Goal: Communication & Community: Answer question/provide support

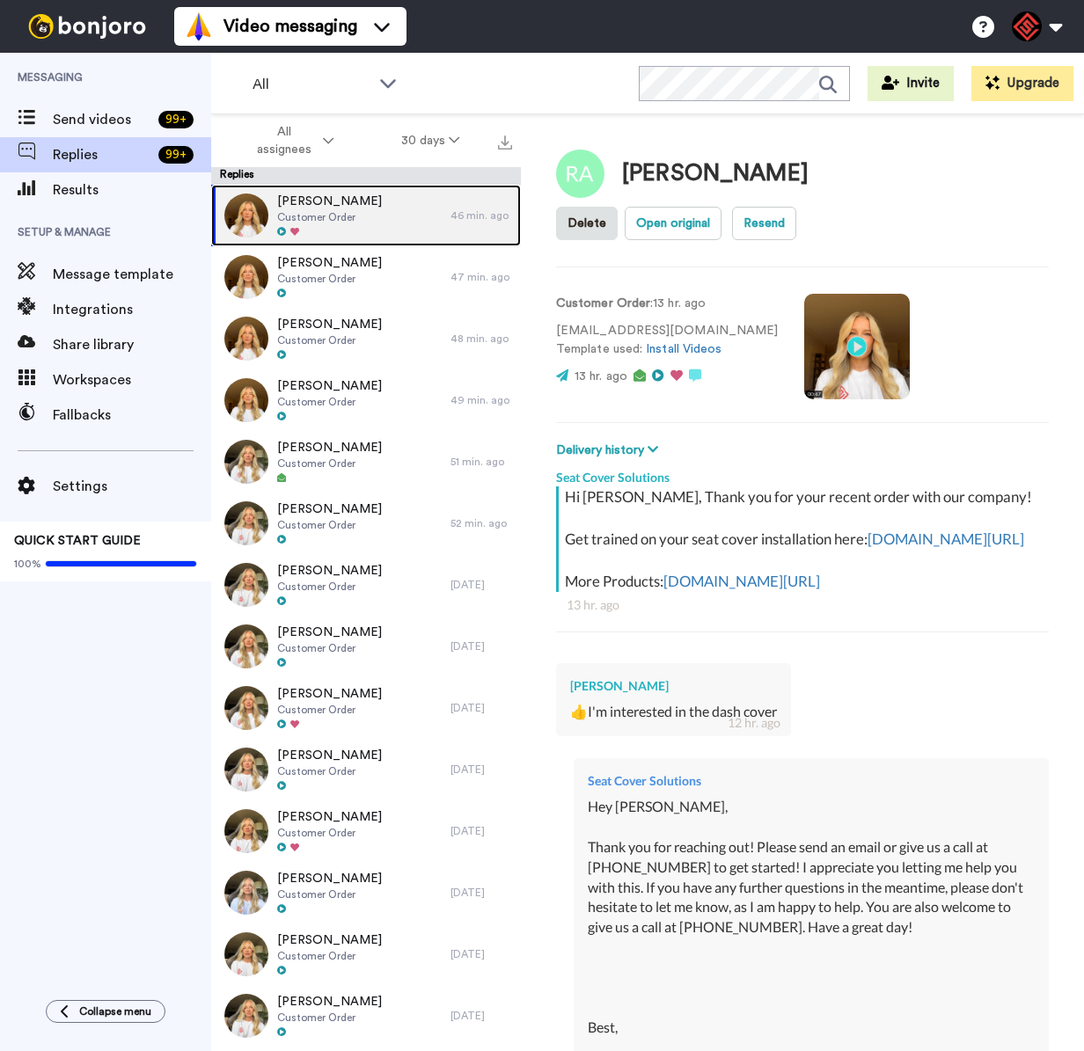
click at [335, 213] on span "Customer Order" at bounding box center [329, 217] width 105 height 14
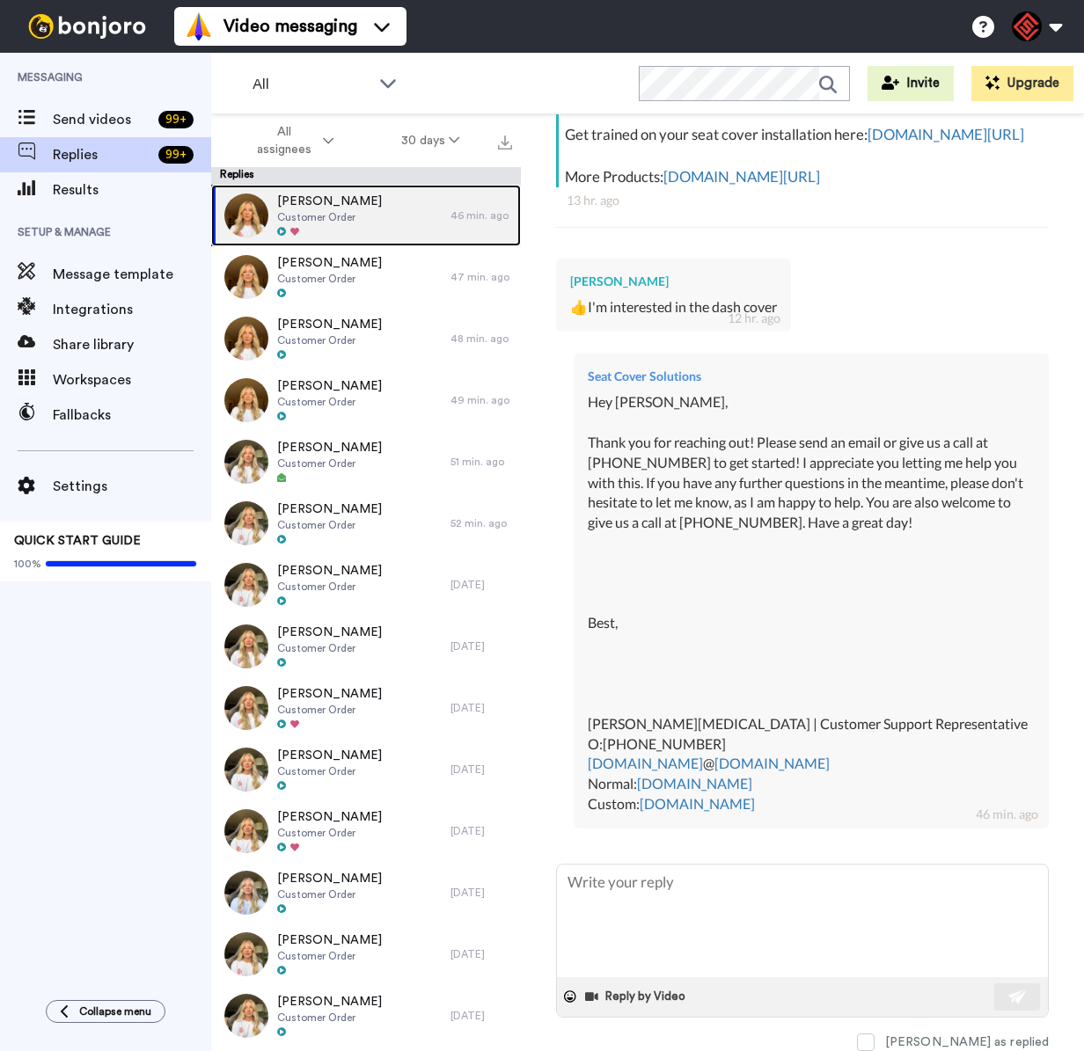
scroll to position [10, 0]
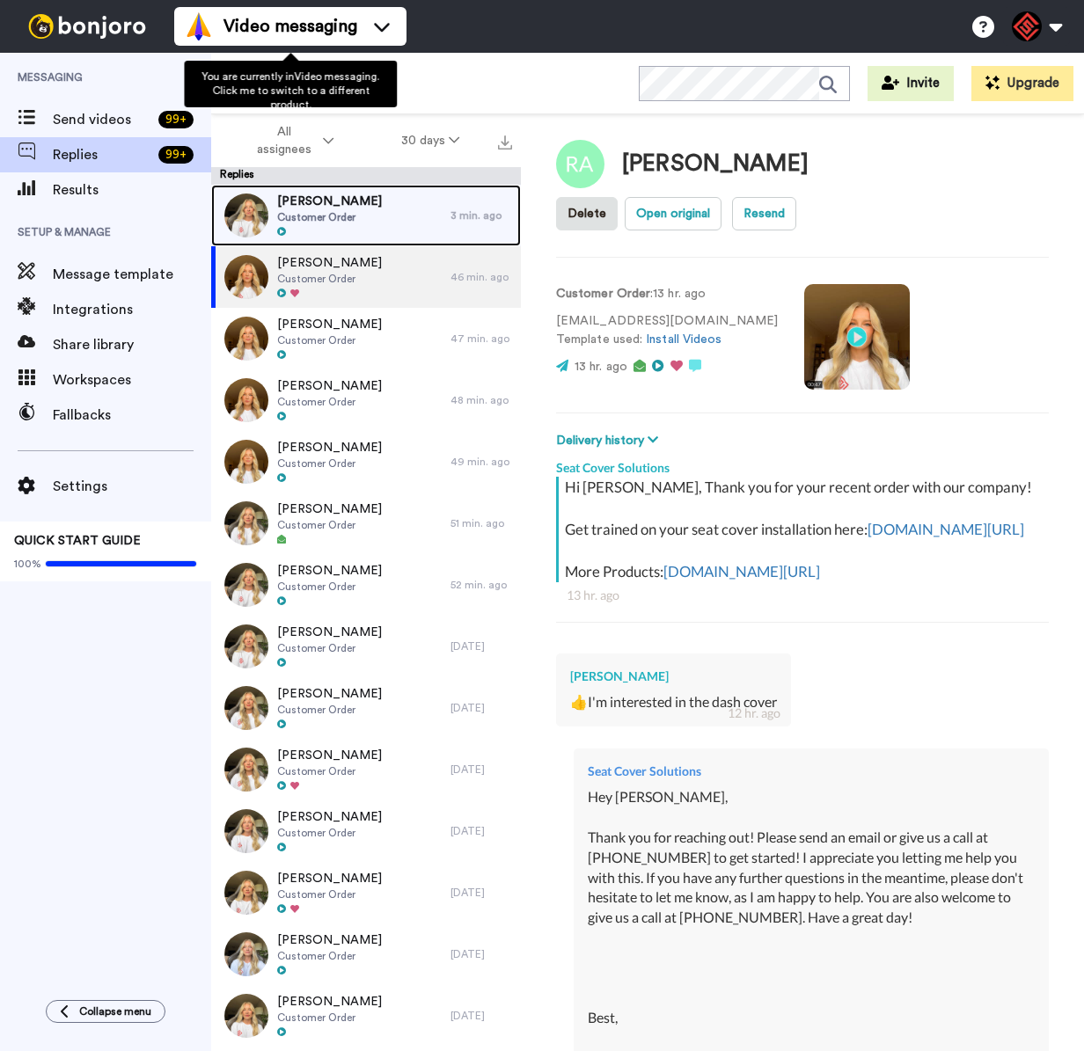
click at [413, 219] on div "[PERSON_NAME] Customer Order" at bounding box center [330, 216] width 239 height 62
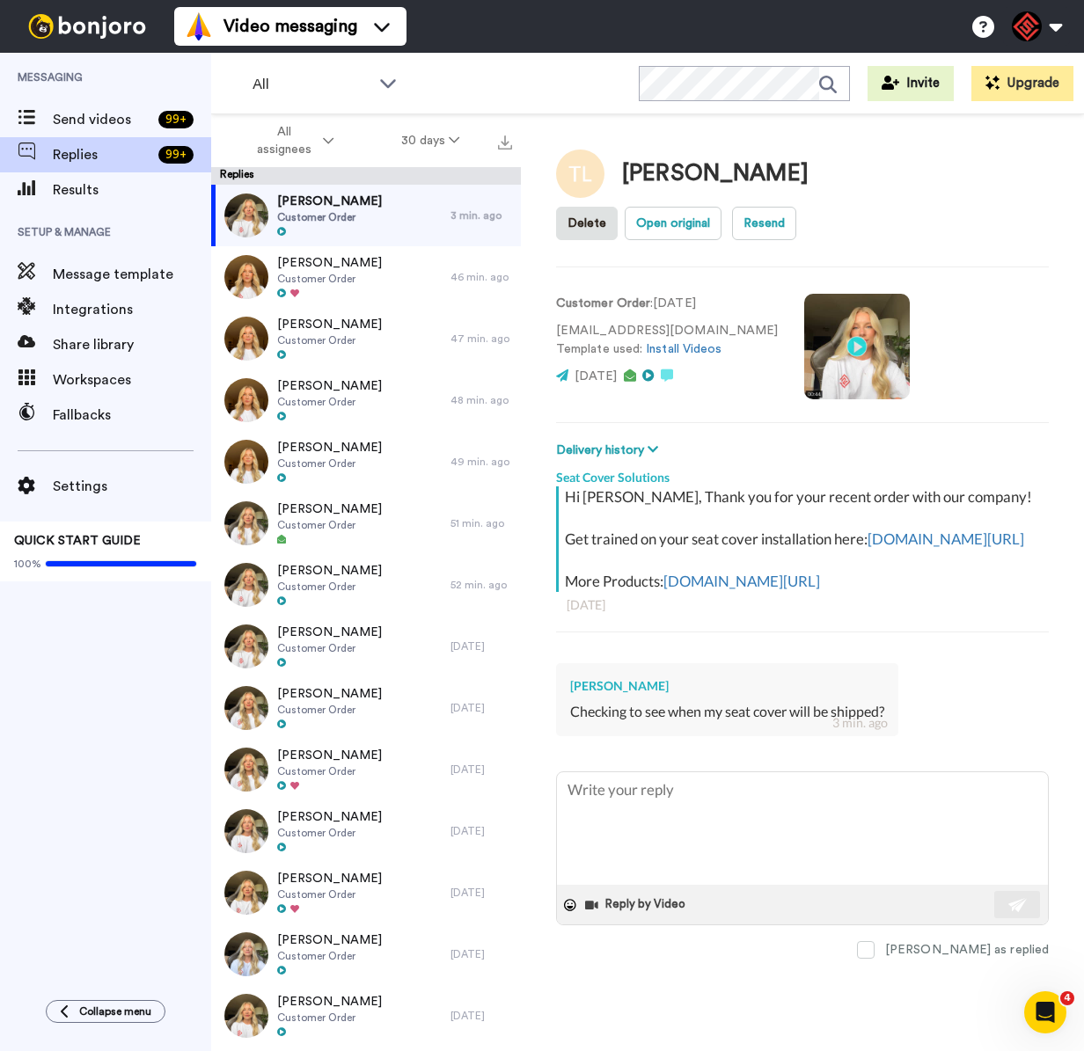
drag, startPoint x: 662, startPoint y: 675, endPoint x: 570, endPoint y: 678, distance: 92.4
click at [570, 678] on div "[PERSON_NAME]" at bounding box center [727, 686] width 314 height 18
copy div "[PERSON_NAME]"
click at [684, 815] on textarea at bounding box center [802, 828] width 491 height 113
type textarea "x"
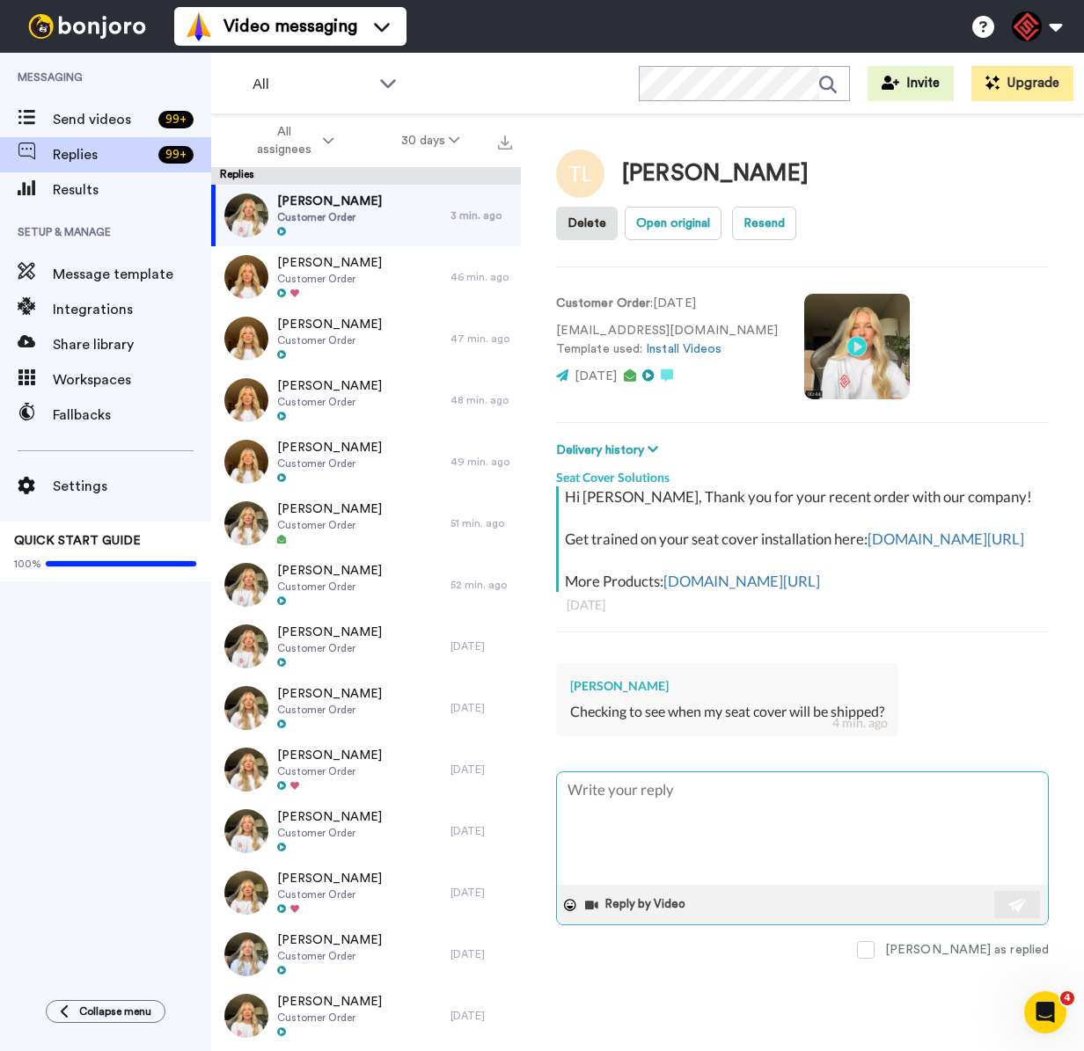
type textarea "H"
type textarea "x"
type textarea "He"
type textarea "x"
type textarea "Hey"
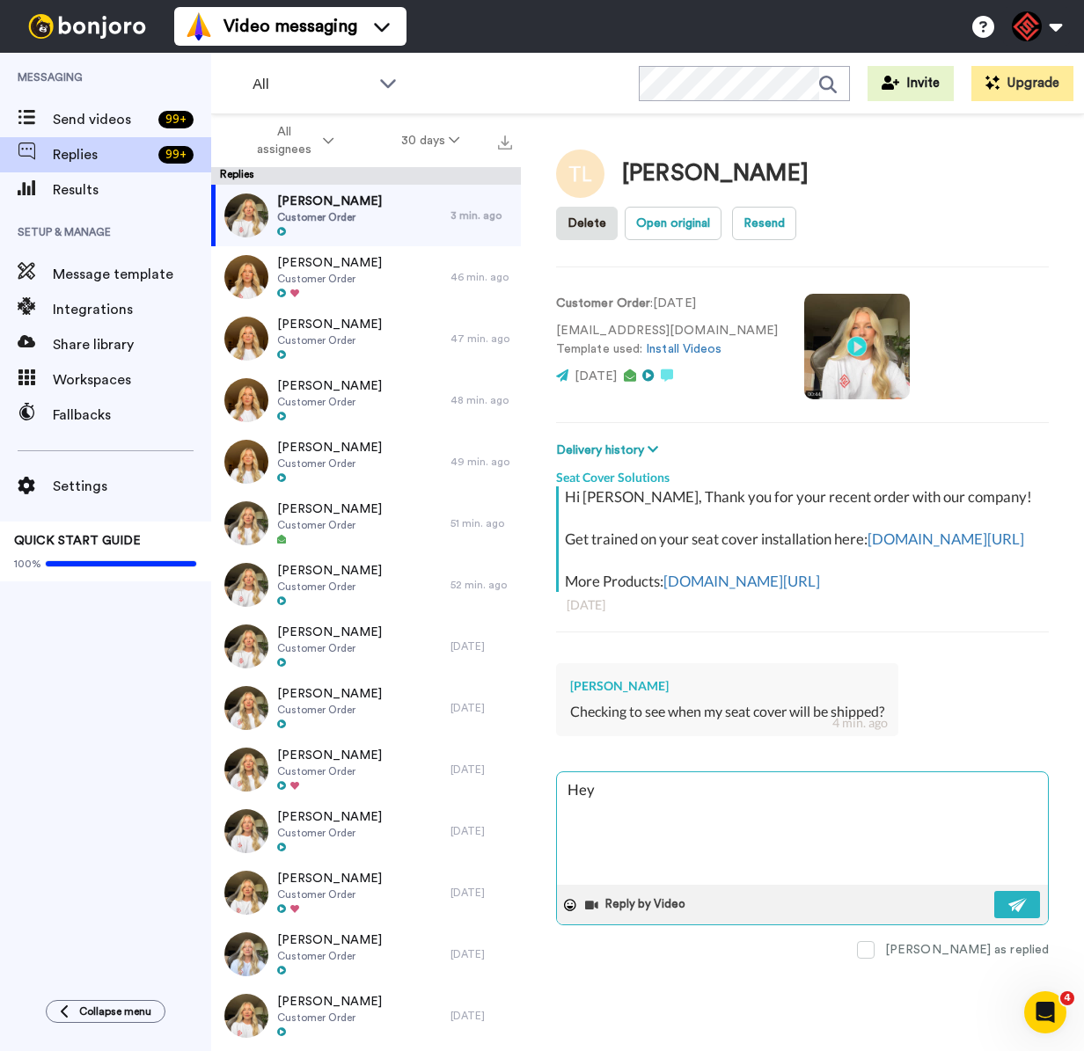
type textarea "x"
type textarea "Hey"
type textarea "x"
type textarea "Hey T"
type textarea "x"
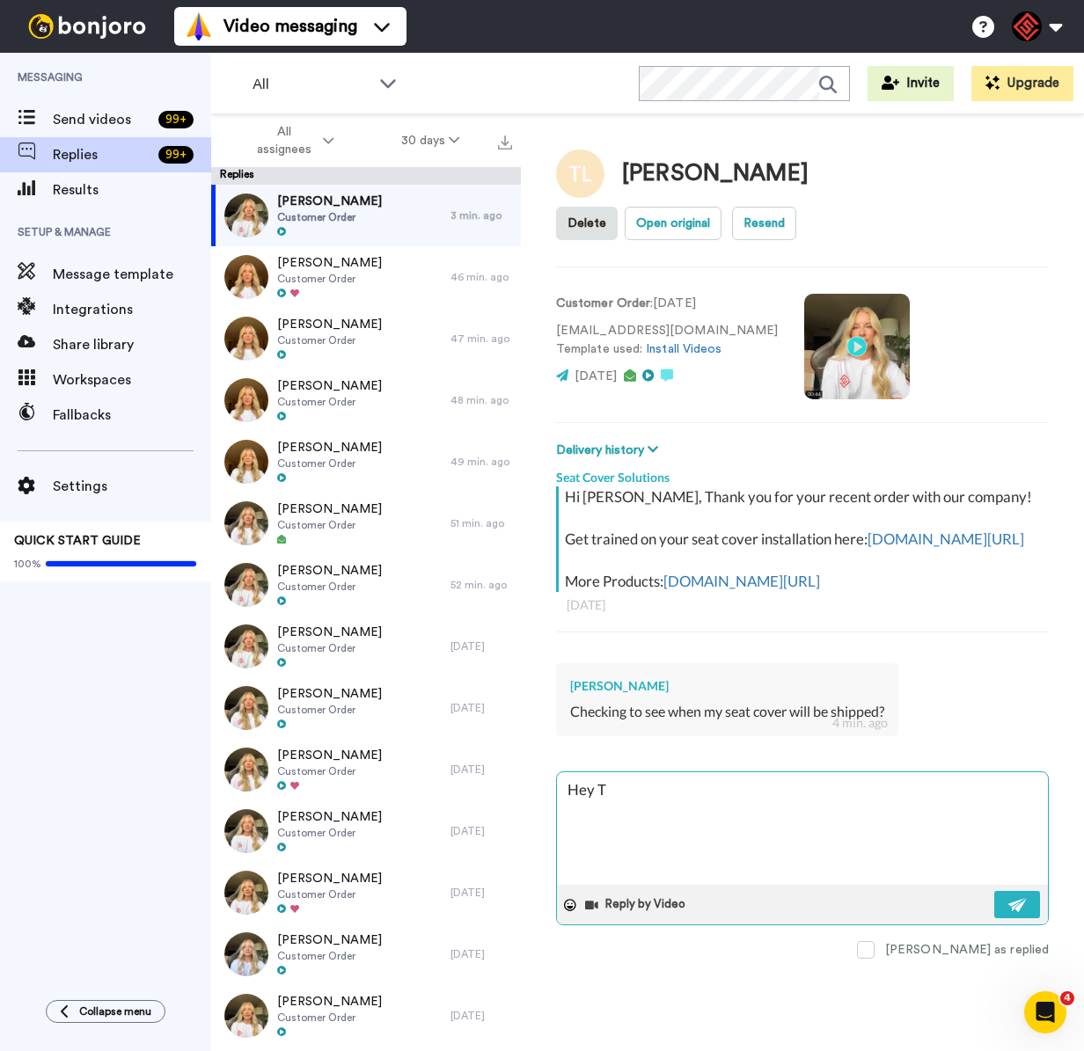
type textarea "Hey [PERSON_NAME]"
type textarea "x"
type textarea "Hey [PERSON_NAME]"
type textarea "x"
type textarea "Hey Tamm"
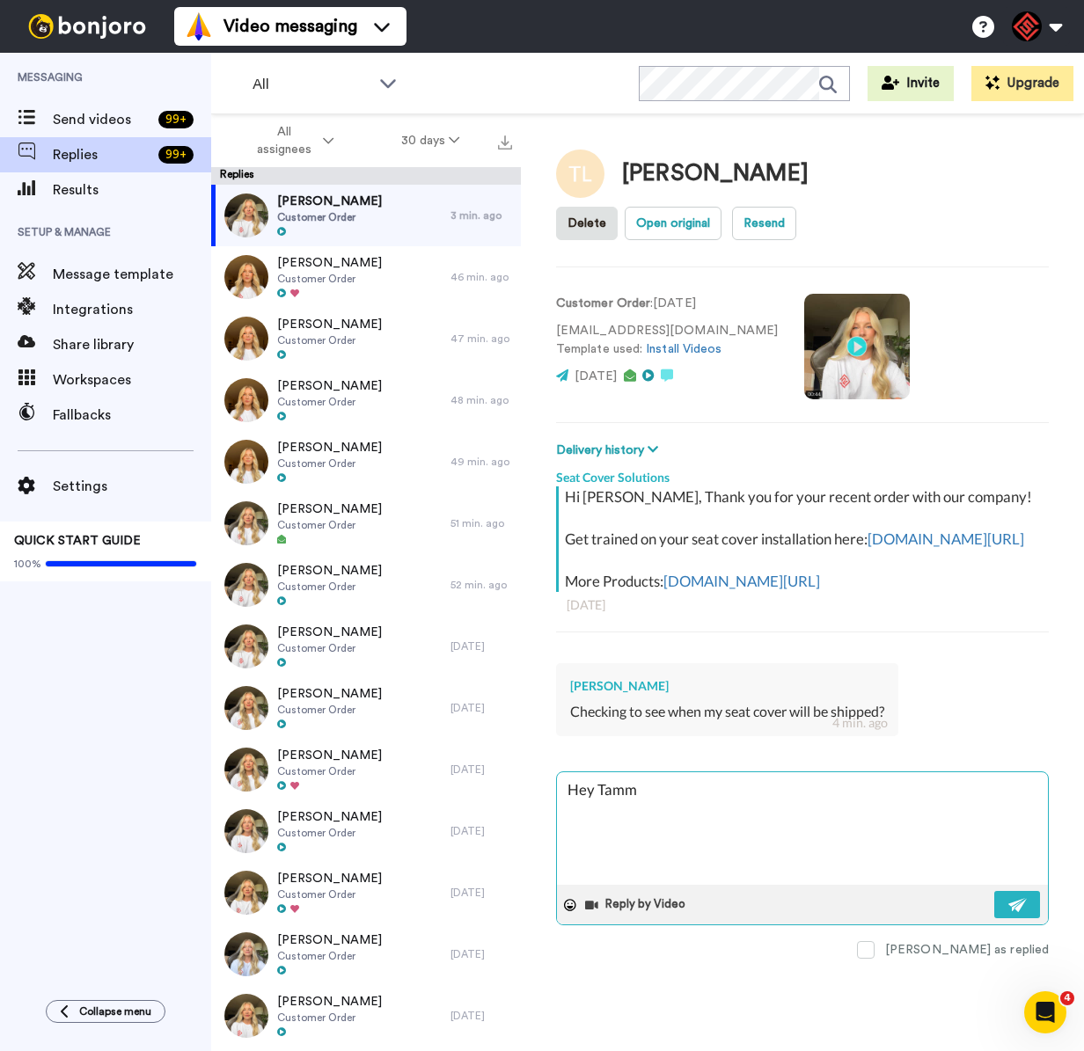
type textarea "x"
type textarea "Hey [PERSON_NAME]"
type textarea "x"
type textarea "Hey [PERSON_NAME],"
type textarea "x"
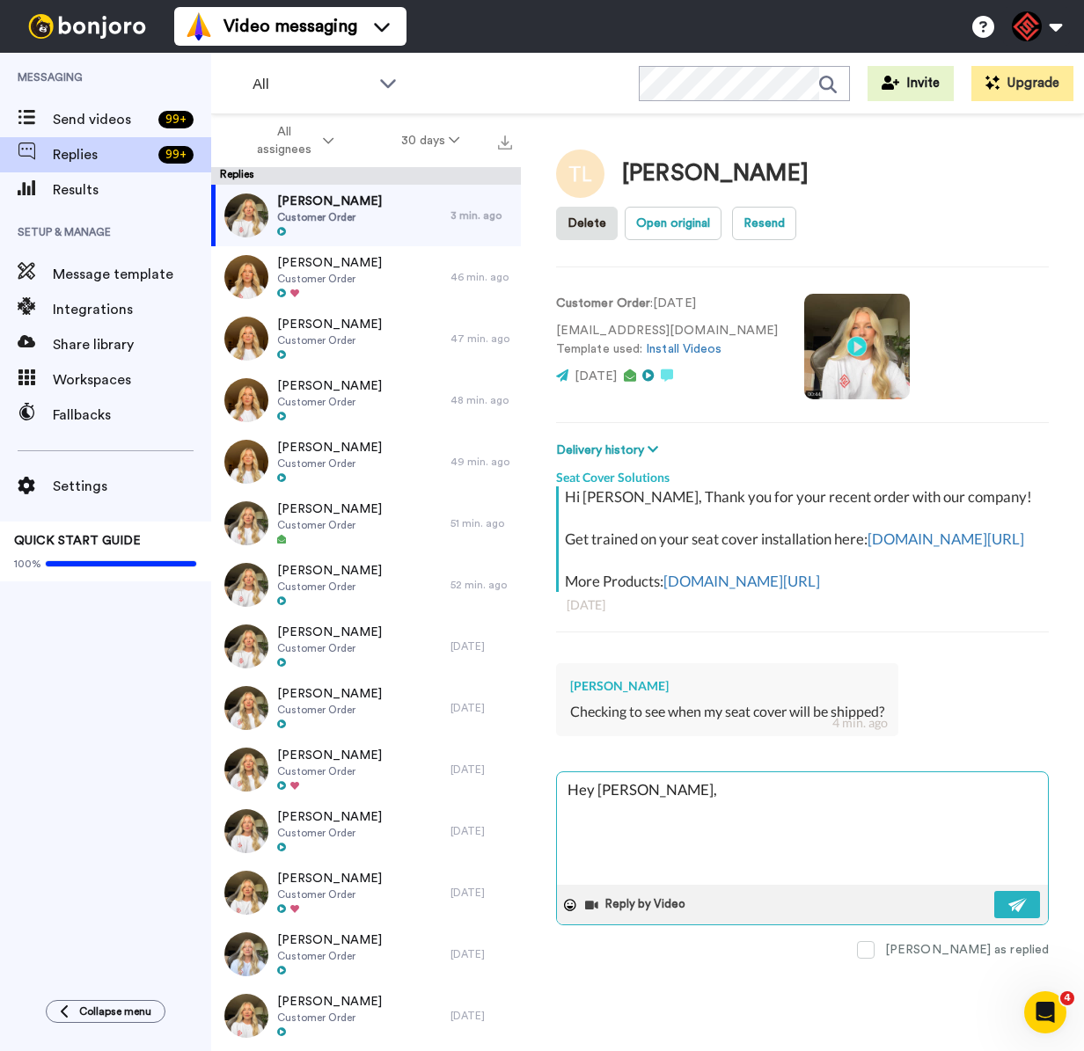
type textarea "Hey [PERSON_NAME],"
type textarea "x"
type textarea "Hey [PERSON_NAME],"
type textarea "x"
type textarea "Hey [PERSON_NAME], T"
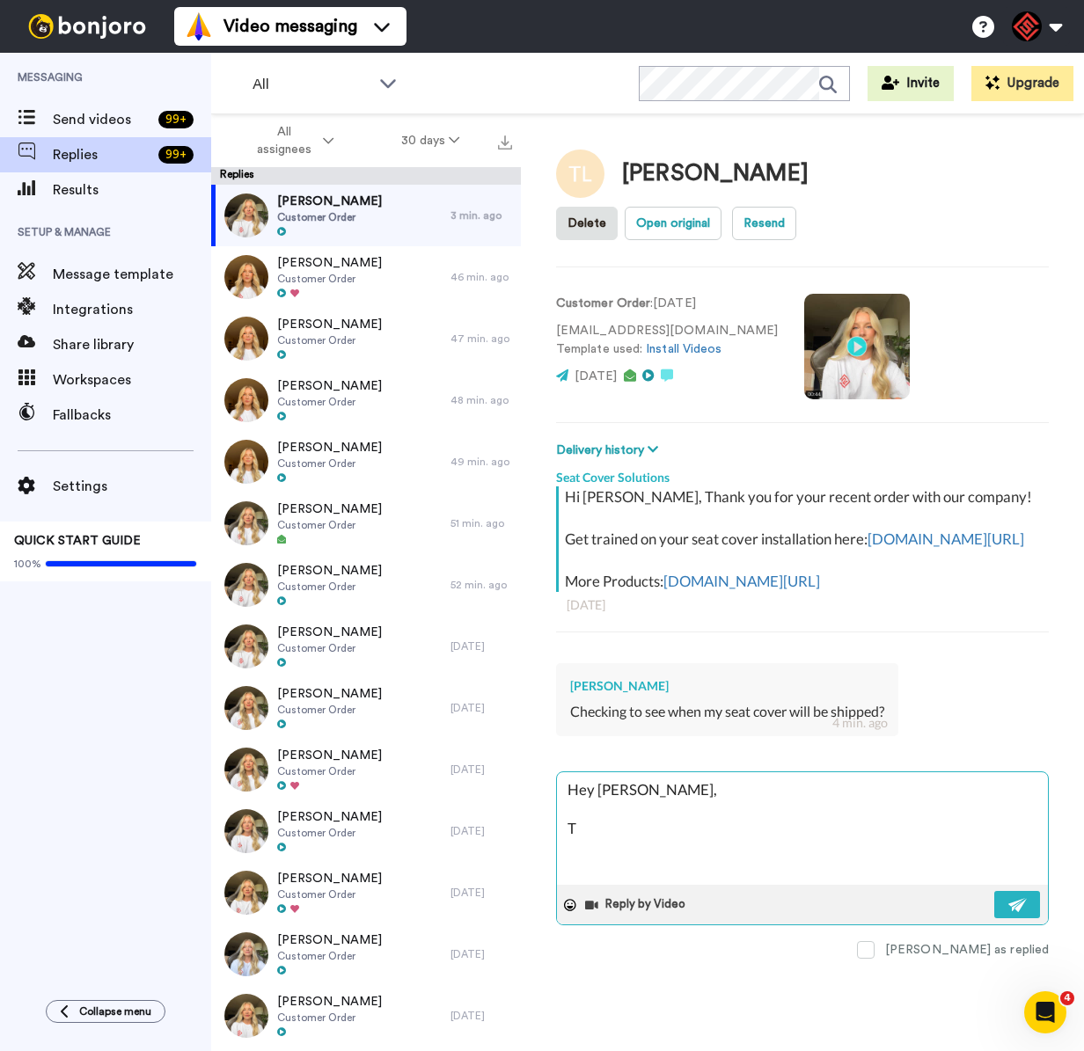
type textarea "x"
type textarea "Hey [PERSON_NAME], Th"
type textarea "x"
type textarea "Hey [PERSON_NAME], Tha"
type textarea "x"
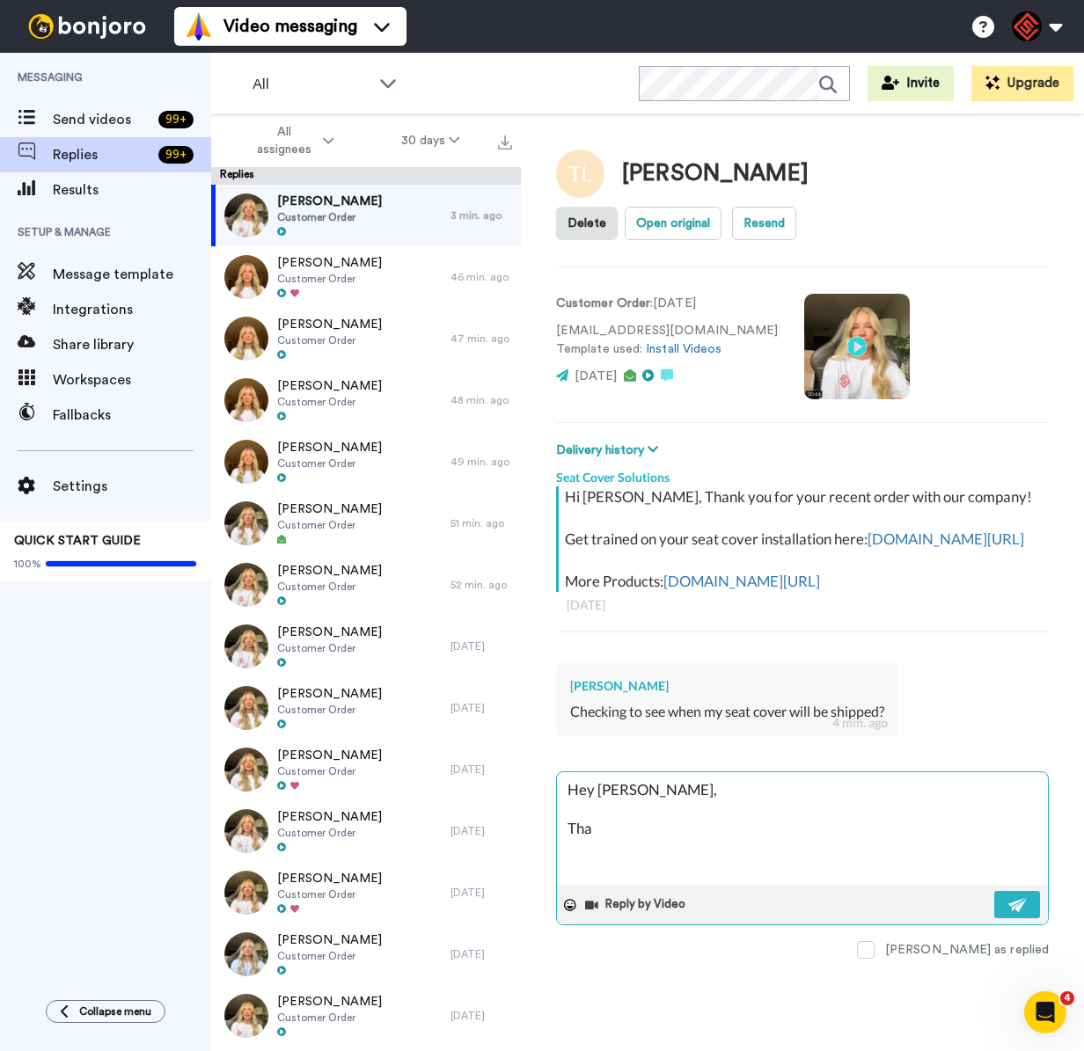
type textarea "Hey [PERSON_NAME], Than"
type textarea "x"
type textarea "Hey [PERSON_NAME], Thank"
type textarea "x"
type textarea "Hey [PERSON_NAME], Thank"
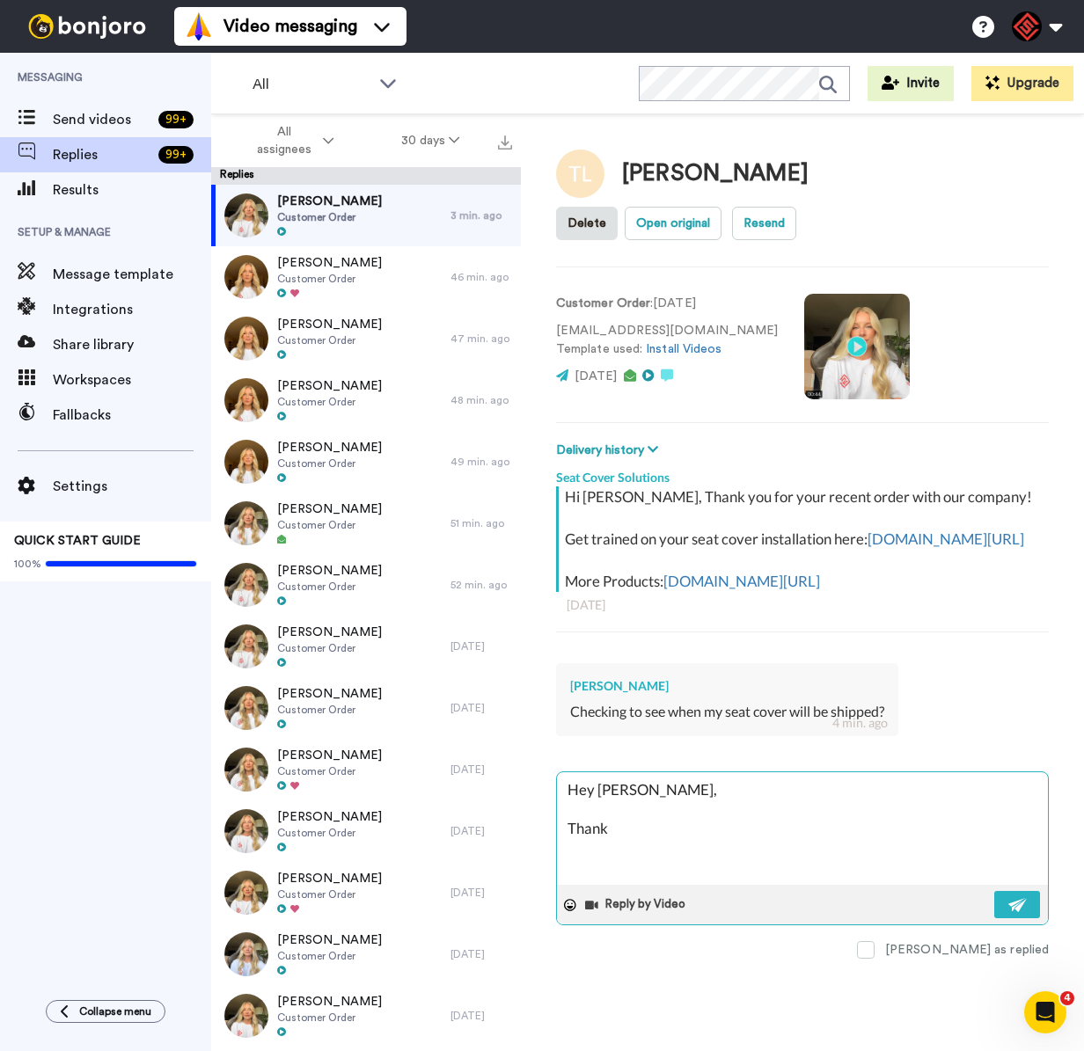
type textarea "x"
type textarea "Hey [PERSON_NAME], Thank y"
type textarea "x"
type textarea "Hey [PERSON_NAME], Thank yo"
type textarea "x"
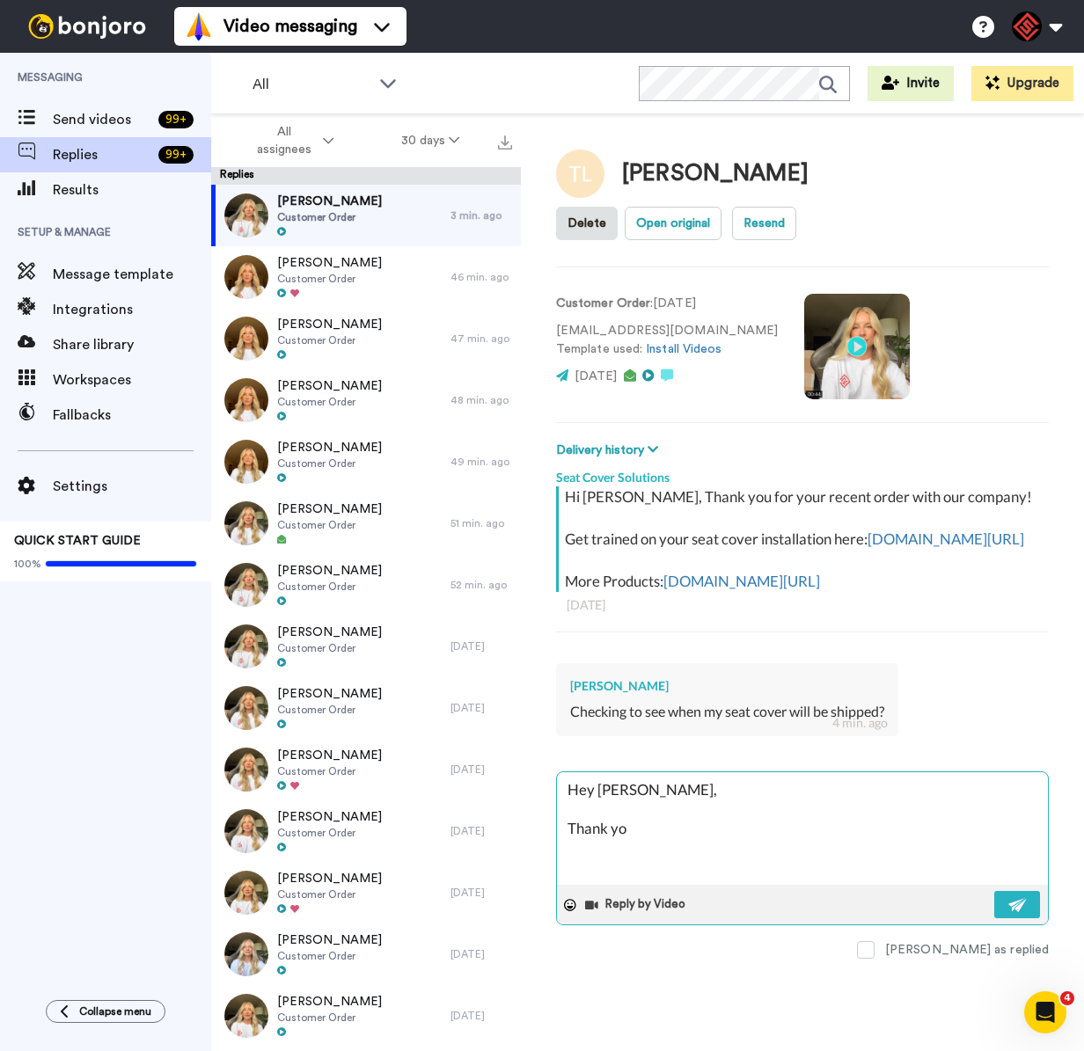
type textarea "Hey [PERSON_NAME], Thank you"
type textarea "x"
type textarea "Hey [PERSON_NAME], Thank you"
type textarea "x"
type textarea "Hey [PERSON_NAME], Thank you f"
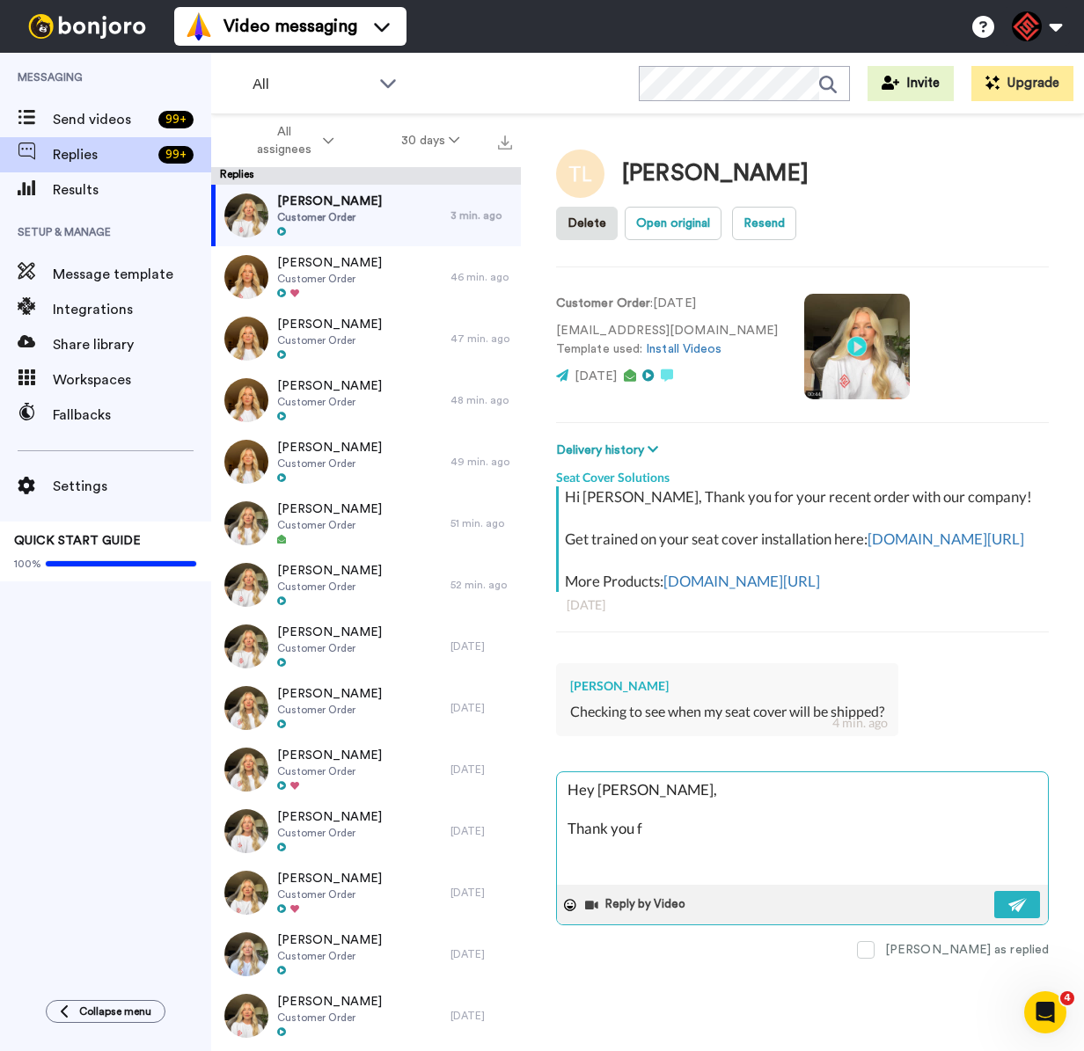
type textarea "x"
type textarea "Hey [PERSON_NAME], Thank you fo"
type textarea "x"
type textarea "Hey [PERSON_NAME], Thank you for"
type textarea "x"
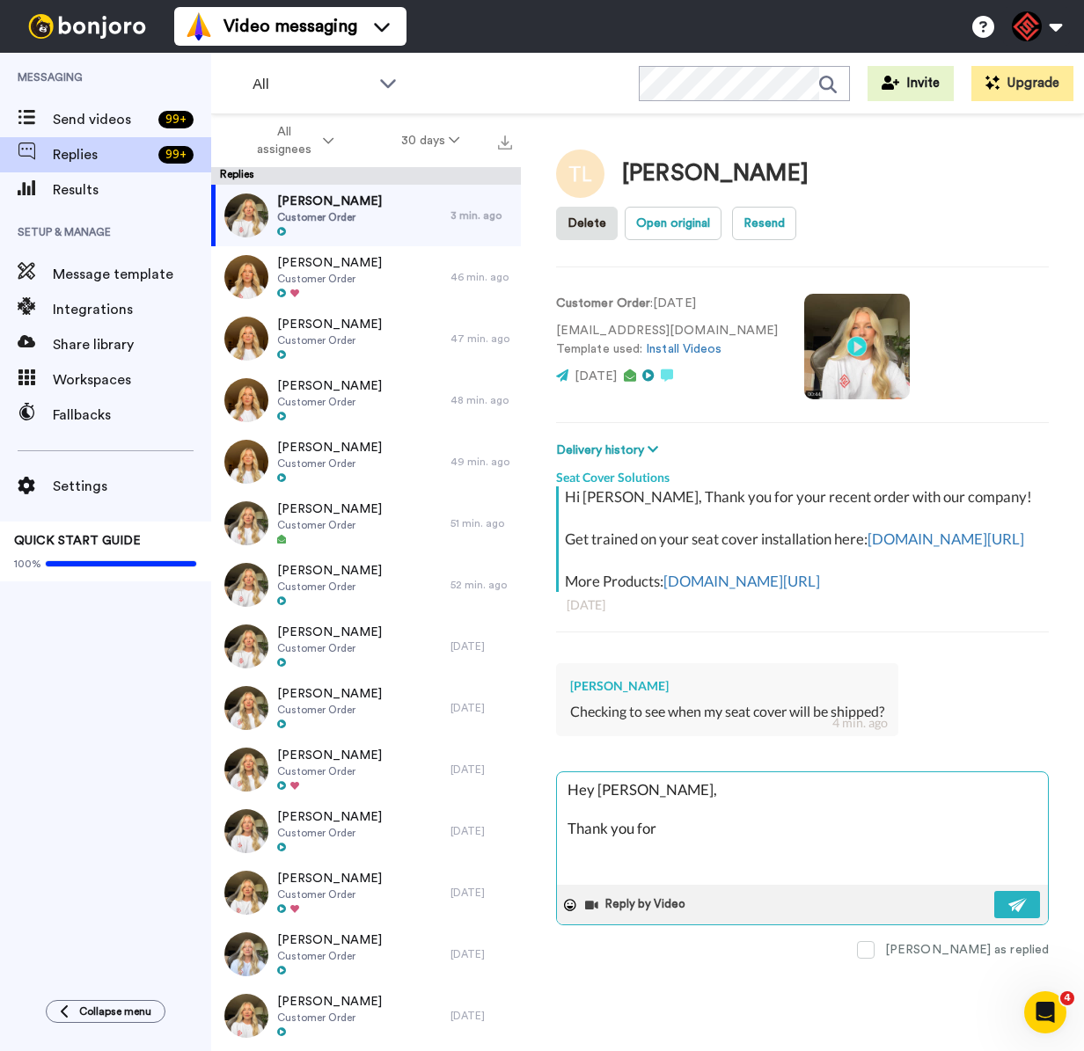
type textarea "Hey [PERSON_NAME], Thank you for"
type textarea "x"
type textarea "Hey [PERSON_NAME], Thank you for r"
type textarea "x"
type textarea "Hey [PERSON_NAME], Thank you for re"
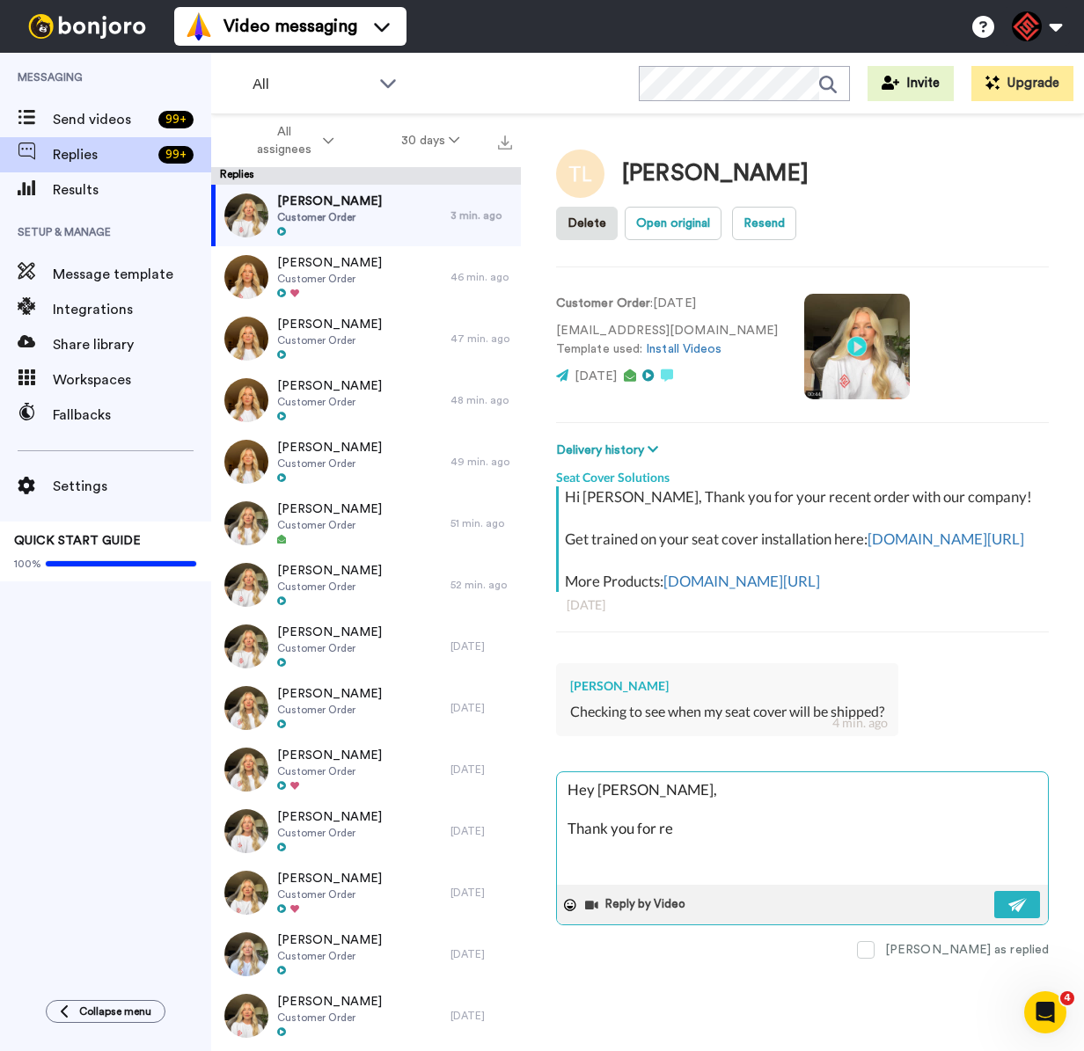
type textarea "x"
type textarea "Hey [PERSON_NAME], Thank you for [PERSON_NAME]"
type textarea "x"
type textarea "Hey [PERSON_NAME], Thank you for reah"
type textarea "x"
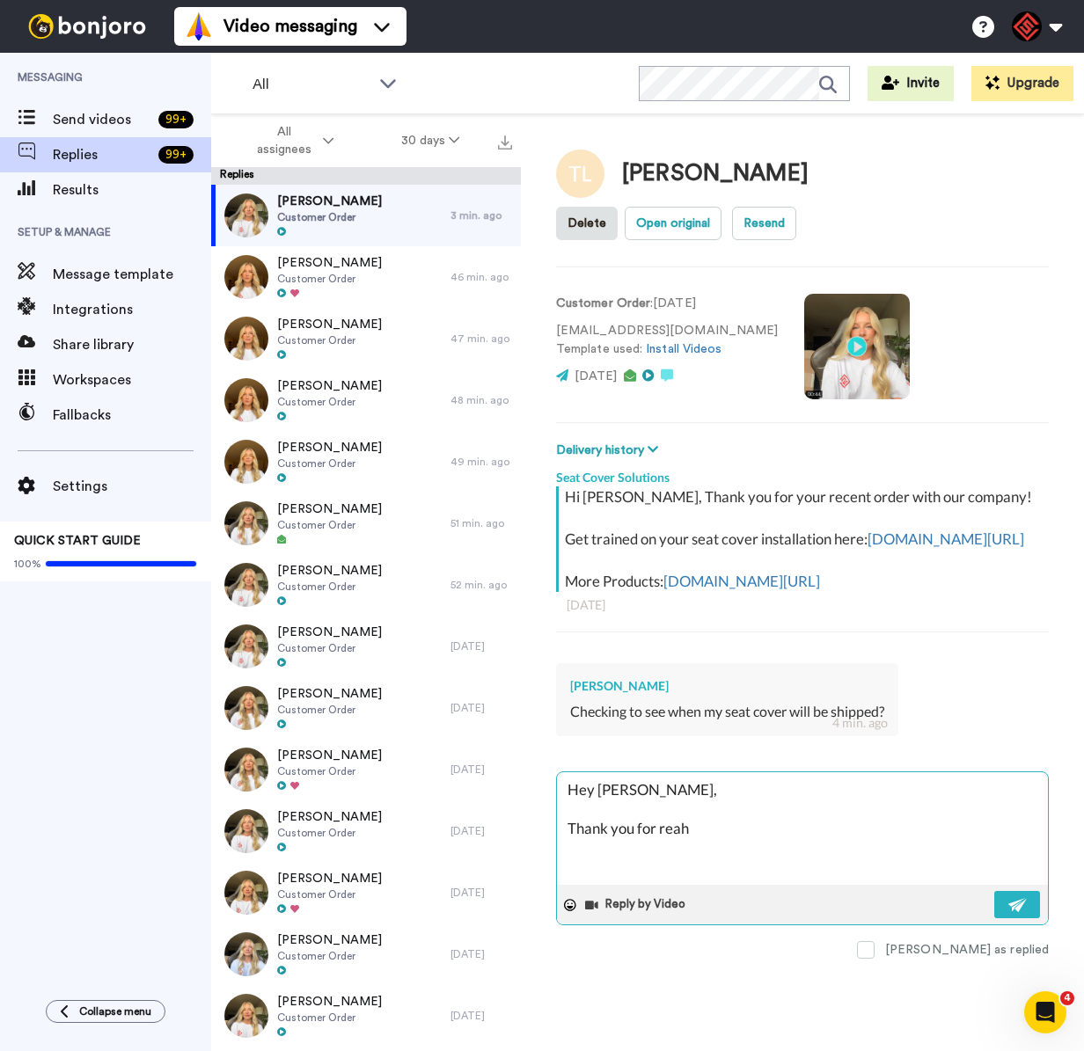
type textarea "Hey [PERSON_NAME], Thank you for reahc"
type textarea "x"
type textarea "Hey [PERSON_NAME], Thank you for reahci"
type textarea "x"
type textarea "Hey [PERSON_NAME], Thank you for reahcin"
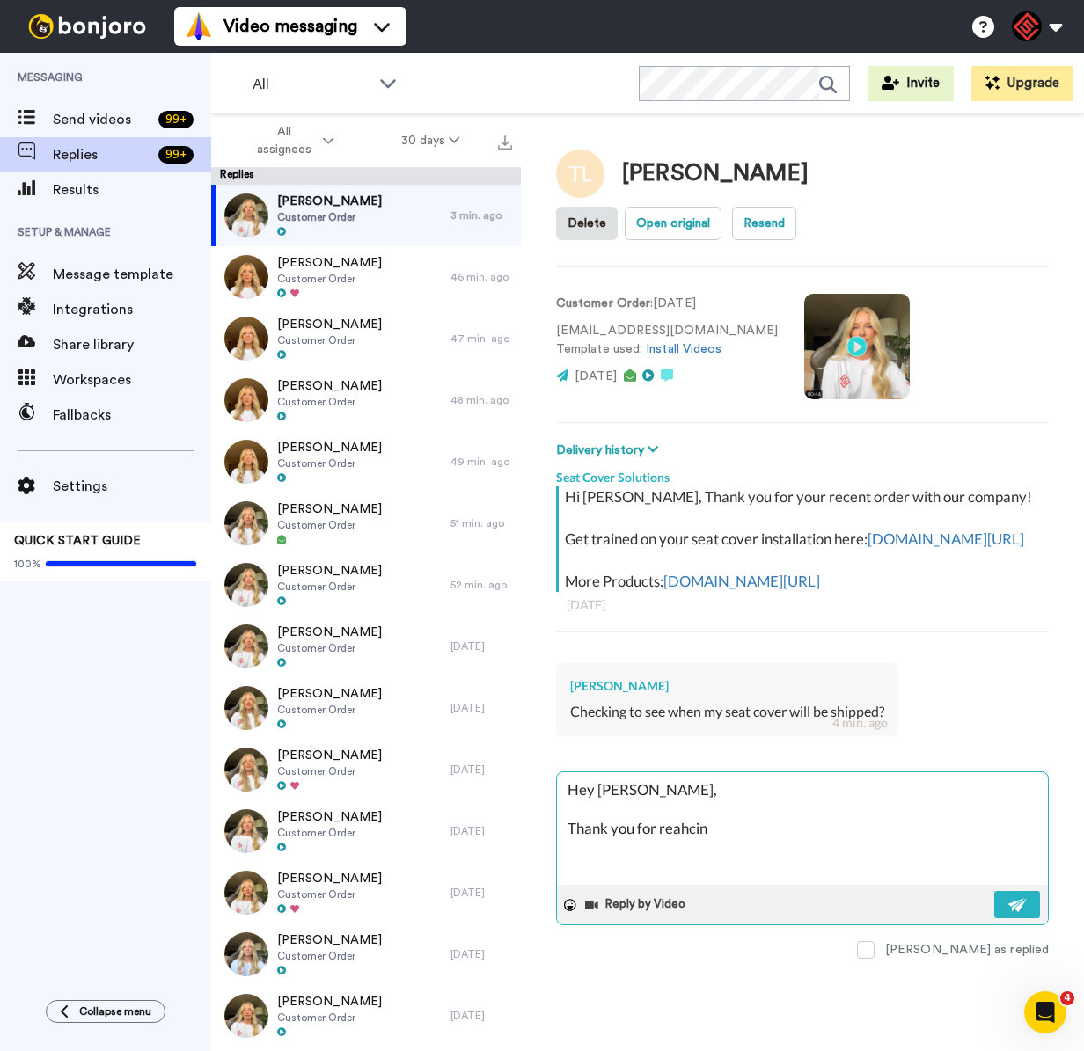
type textarea "x"
type textarea "Hey [PERSON_NAME], Thank you for reahcing"
type textarea "x"
type textarea "Hey [PERSON_NAME], Thank you for reahcing"
type textarea "x"
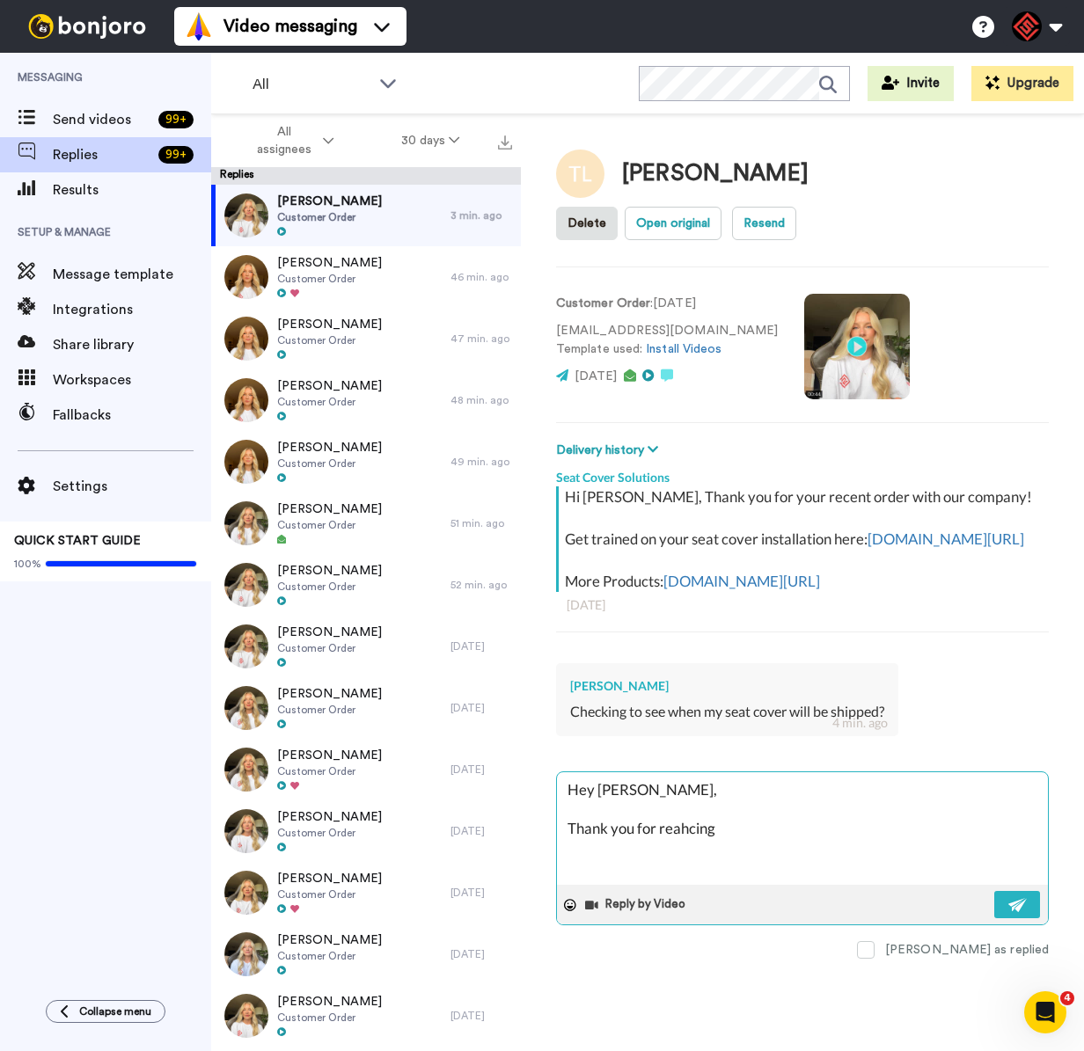
type textarea "Hey [PERSON_NAME], Thank you for reahcing o"
type textarea "x"
type textarea "Hey [PERSON_NAME], Thank you for reahcing ot"
type textarea "x"
type textarea "Hey [PERSON_NAME], Thank you for reahcing otu"
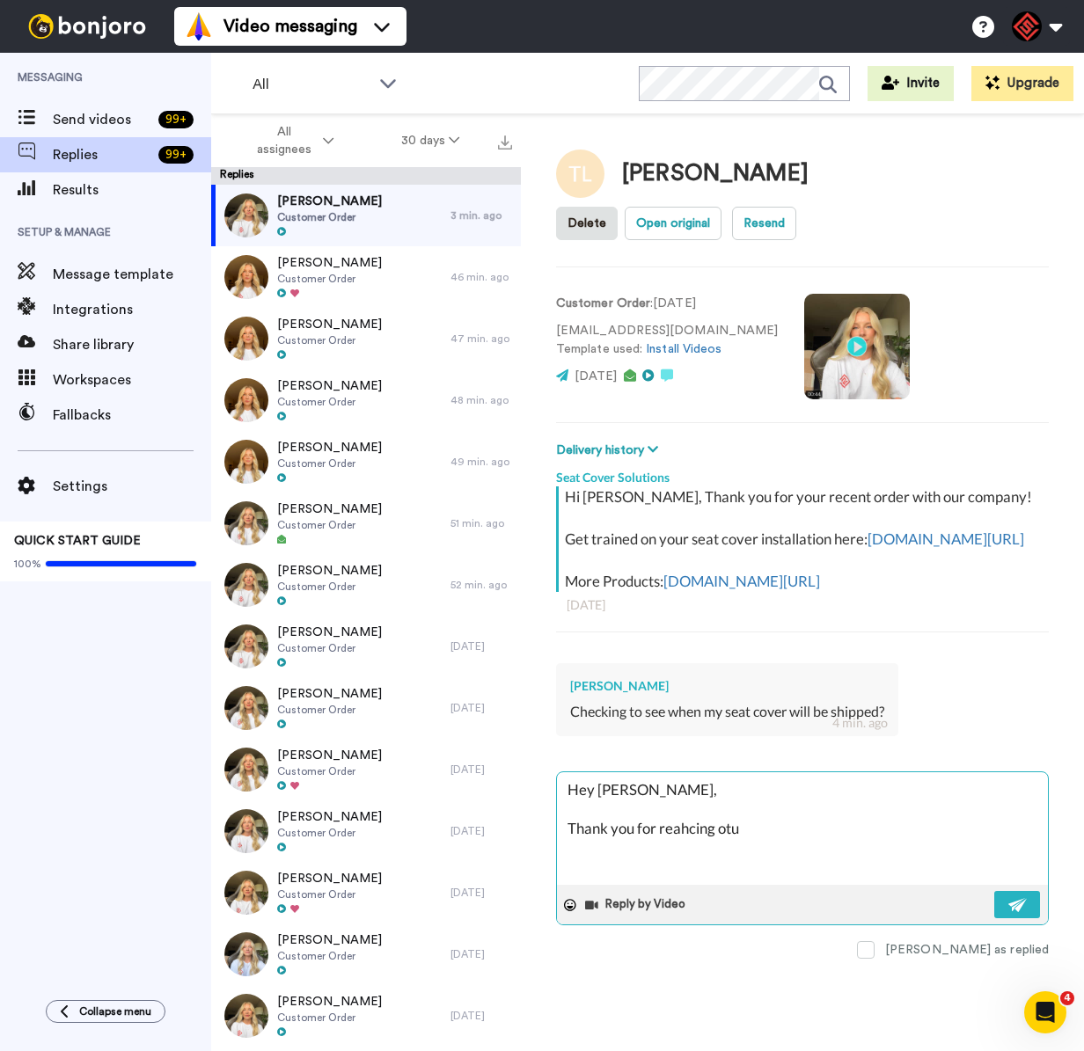
type textarea "x"
type textarea "Hey [PERSON_NAME], Thank you for reahcing otu!"
type textarea "x"
type textarea "Hey [PERSON_NAME], Thank you for reahcing otu!"
type textarea "x"
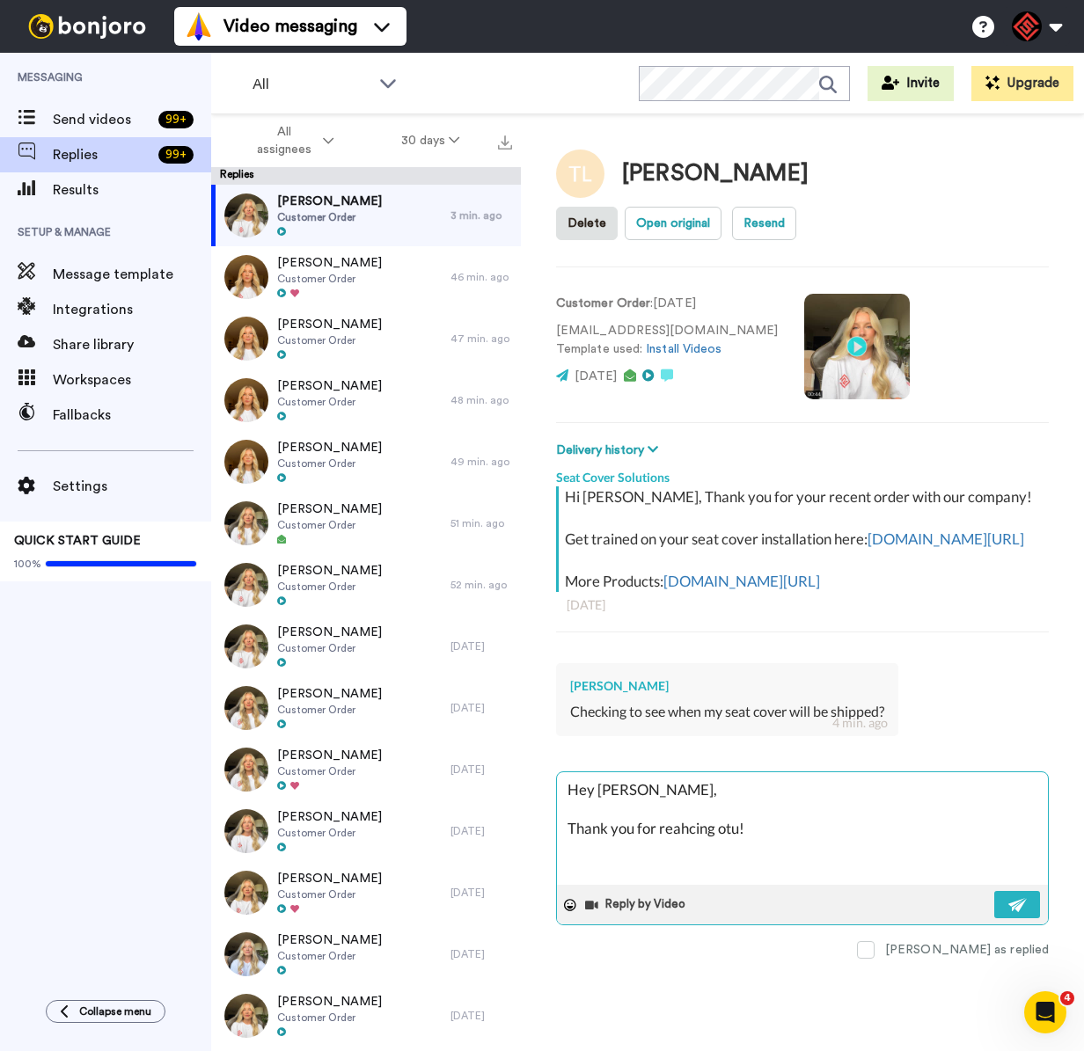
type textarea "Hey [PERSON_NAME], Thank you for reahcing otu! W"
type textarea "x"
type textarea "Hey [PERSON_NAME], Thank you for reahcing otu! We"
type textarea "x"
type textarea "Hey [PERSON_NAME], Thank you for reahcing otu! We"
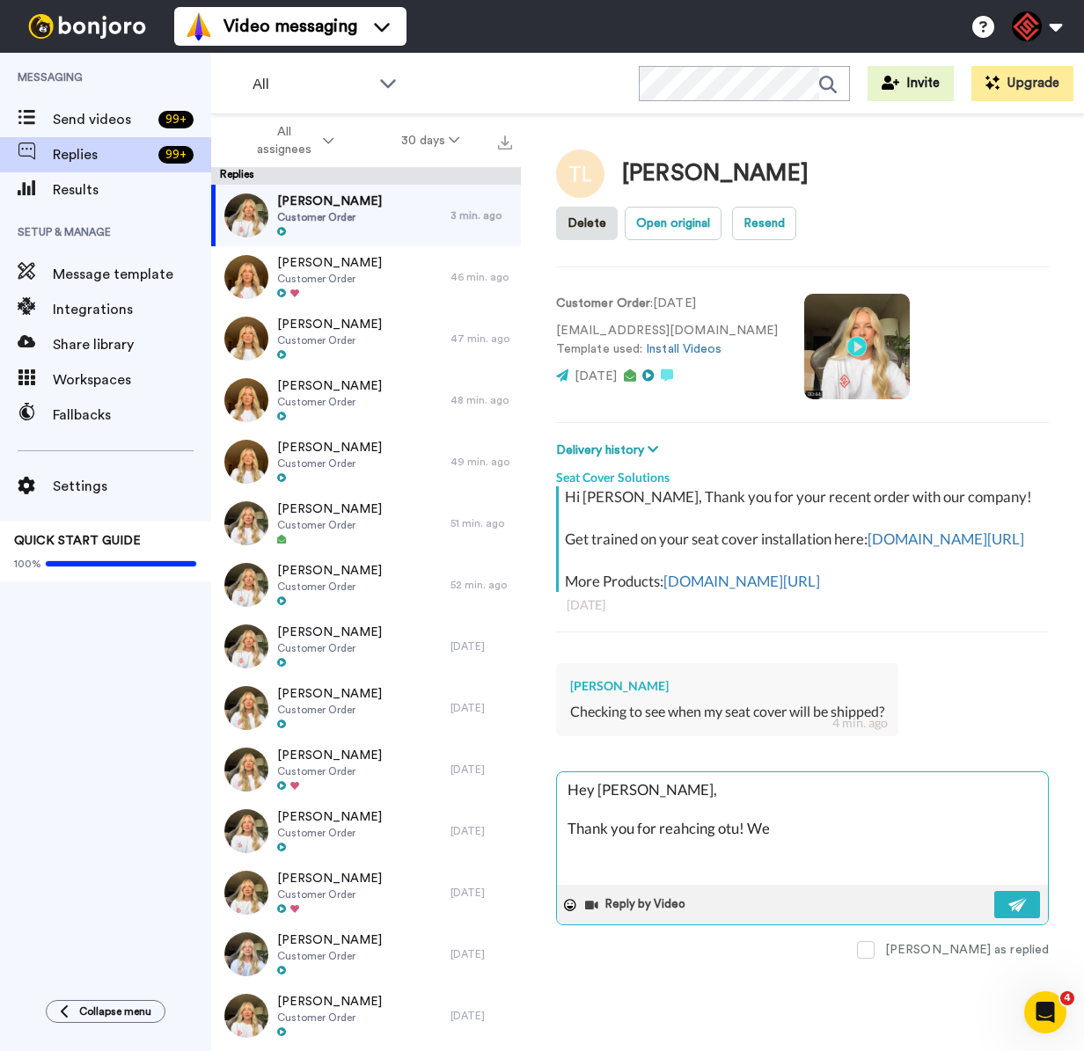
type textarea "x"
type textarea "Hey [PERSON_NAME], Thank you for reahcing otu! We d"
type textarea "x"
type textarea "Hey [PERSON_NAME], Thank you for reahcing otu! We do"
type textarea "x"
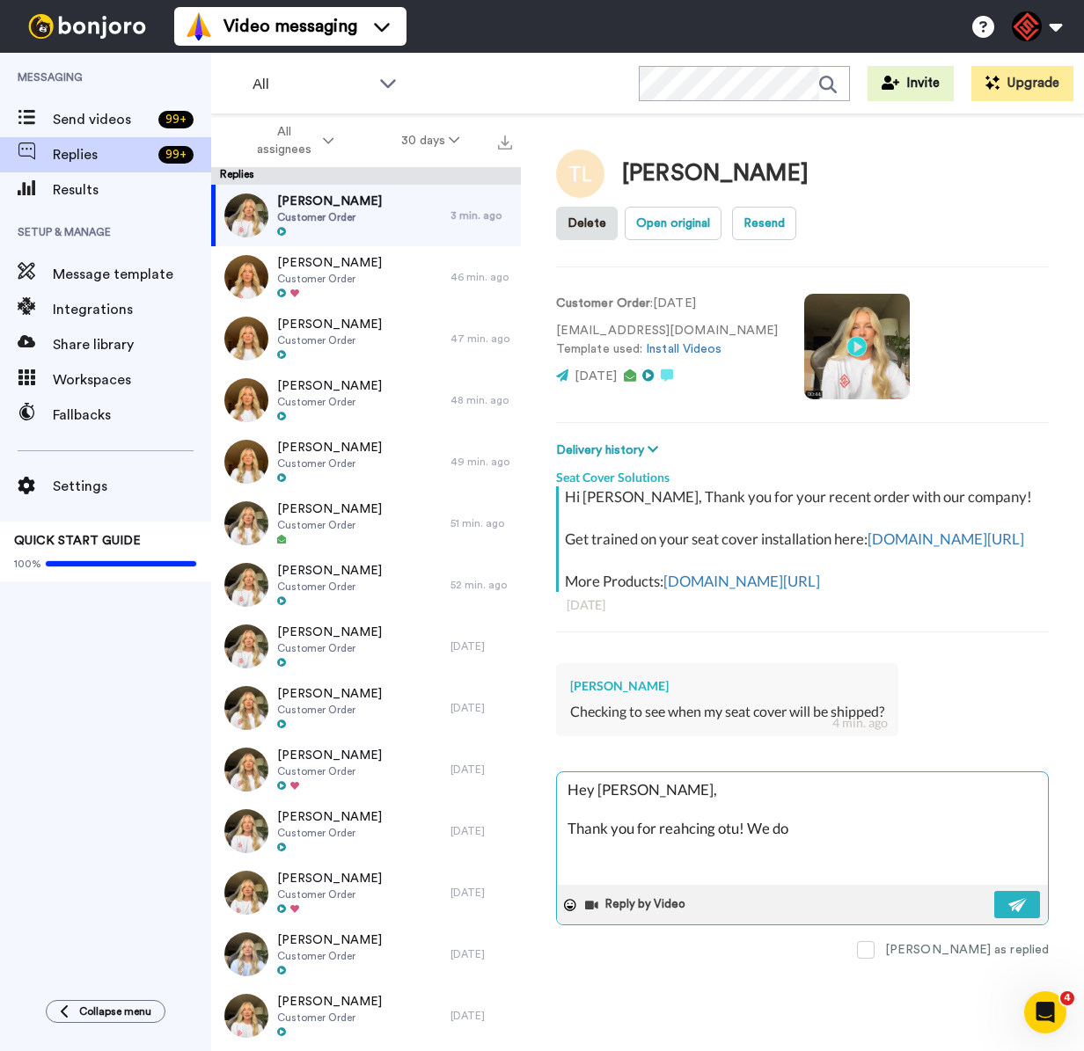
type textarea "Hey [PERSON_NAME], Thank you for reahcing otu! We d"
type textarea "x"
type textarea "Hey [PERSON_NAME], Thank you for reahcing otu! We"
type textarea "x"
type textarea "Hey [PERSON_NAME], Thank you for reahcing otu! We a"
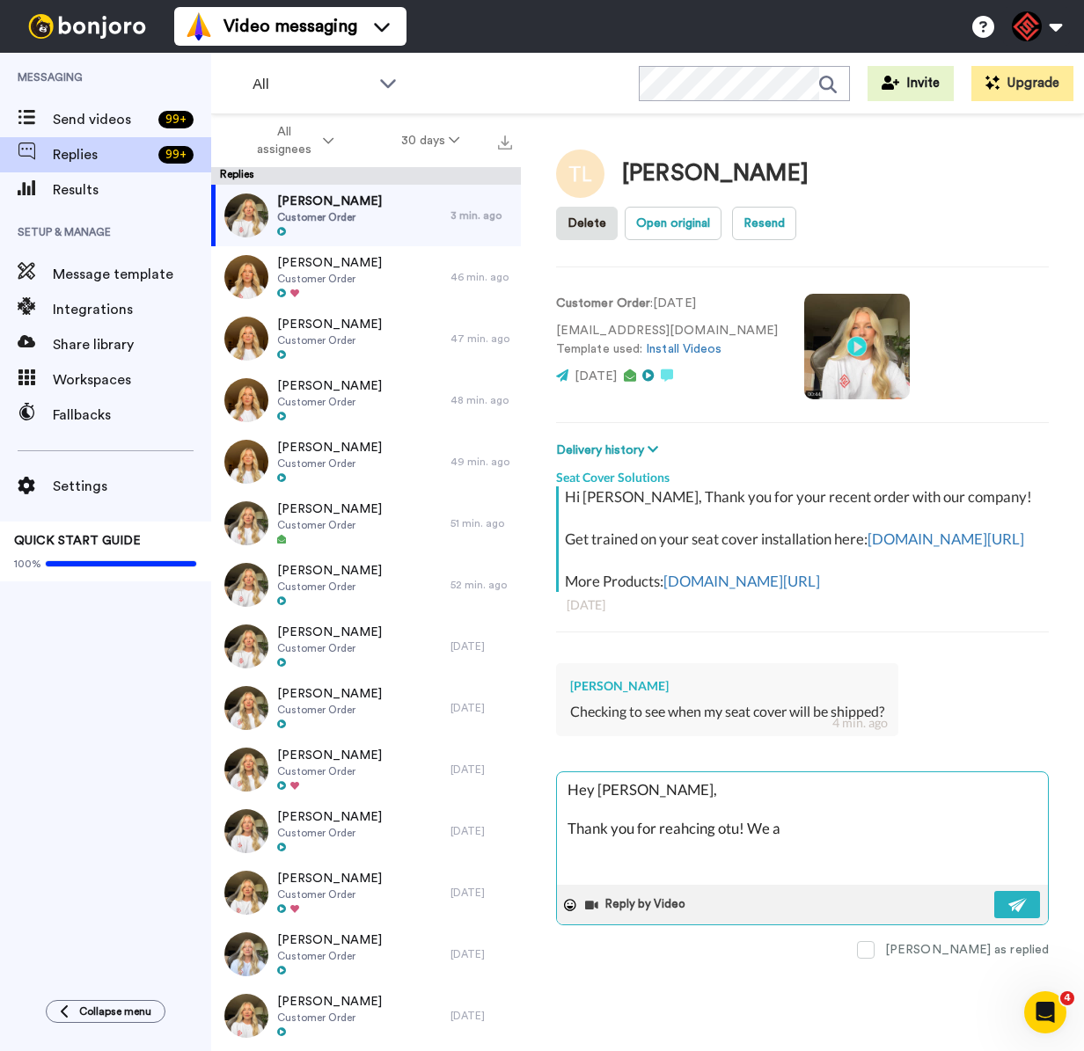
type textarea "x"
type textarea "Hey [PERSON_NAME], Thank you for reahcing otu! We ar"
type textarea "x"
type textarea "Hey [PERSON_NAME], Thank you for reahcing otu! We are"
type textarea "x"
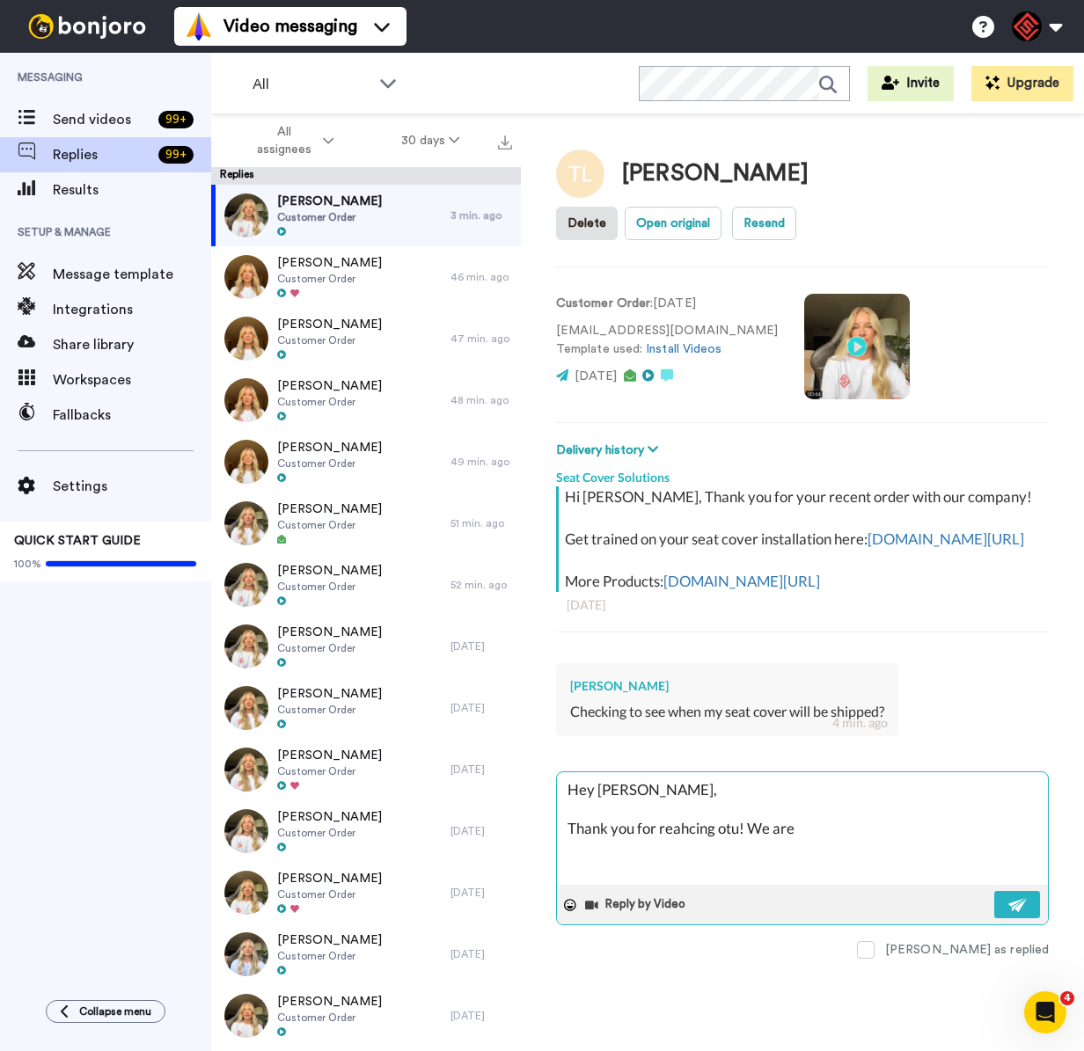
type textarea "Hey [PERSON_NAME], Thank you for reahcing otu! We are"
type textarea "x"
type textarea "Hey [PERSON_NAME], Thank you for reahcing otu! We are g"
type textarea "x"
type textarea "Hey [PERSON_NAME], Thank you for reahcing otu! We are go"
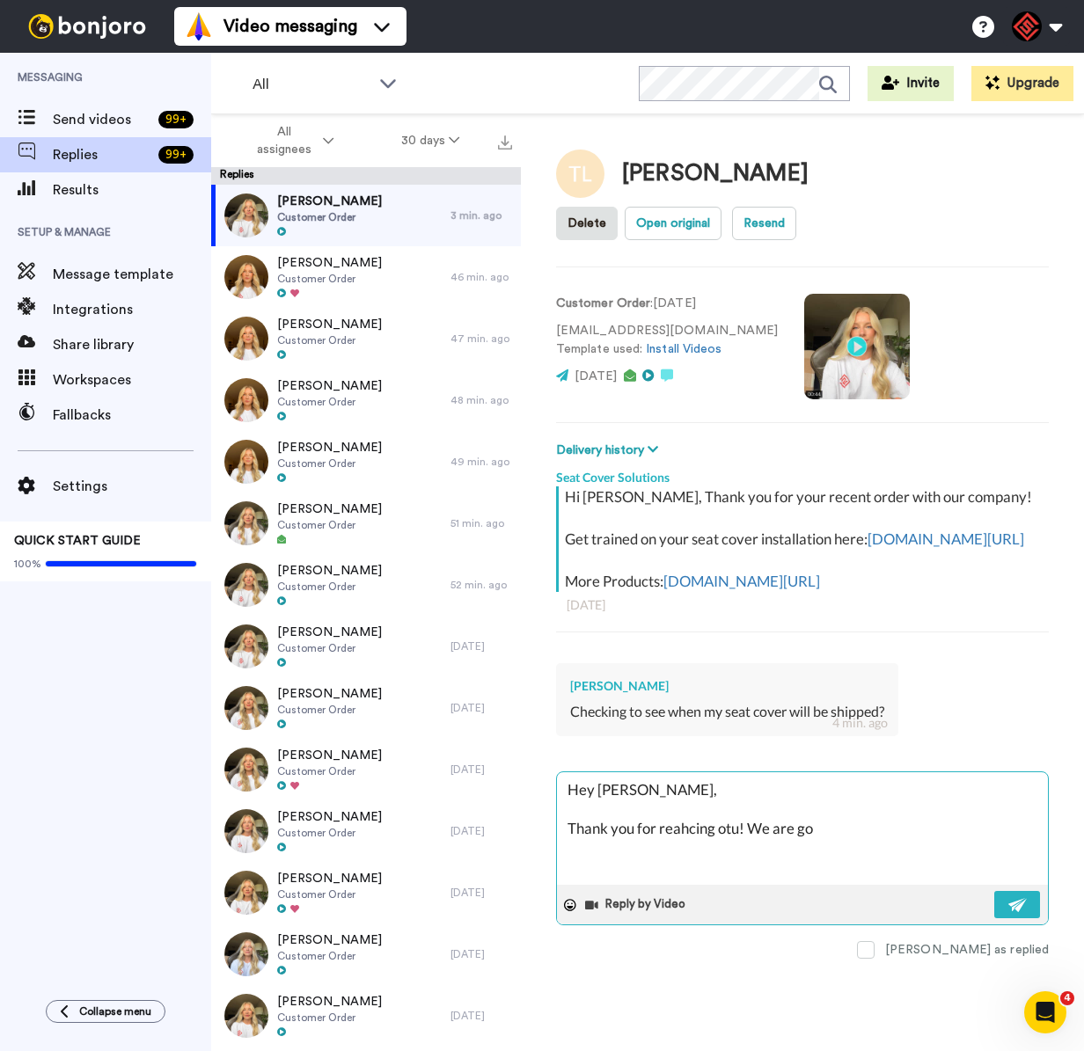
type textarea "x"
type textarea "Hey [PERSON_NAME], Thank you for reahcing otu! We are goi"
type textarea "x"
type textarea "Hey [PERSON_NAME], Thank you for reahcing otu! We are goin"
type textarea "x"
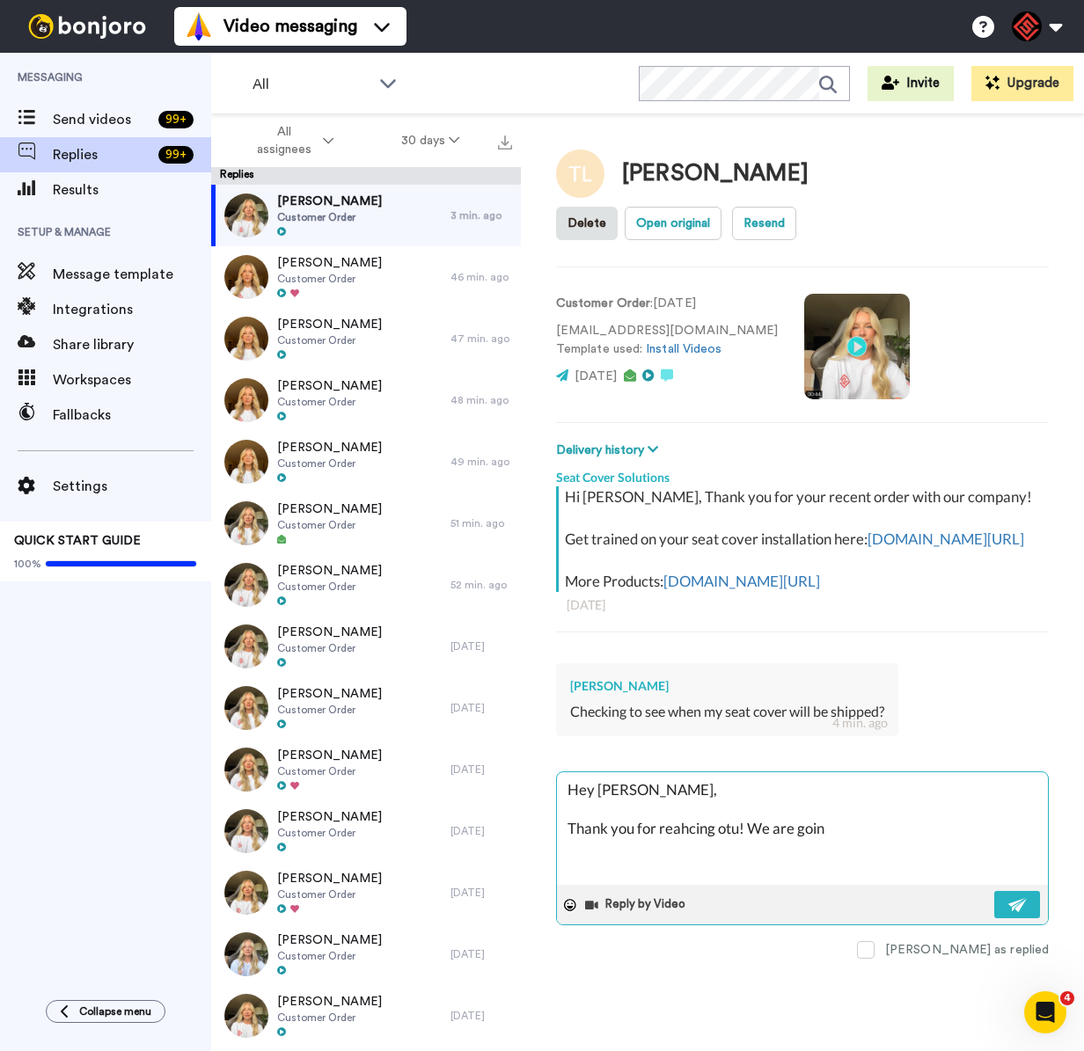
type textarea "Hey [PERSON_NAME], Thank you for reahcing otu! We are going"
type textarea "x"
type textarea "Hey [PERSON_NAME], Thank you for reahcing otu! We are going"
type textarea "x"
type textarea "Hey [PERSON_NAME], Thank you for reahcing otu! We are going t"
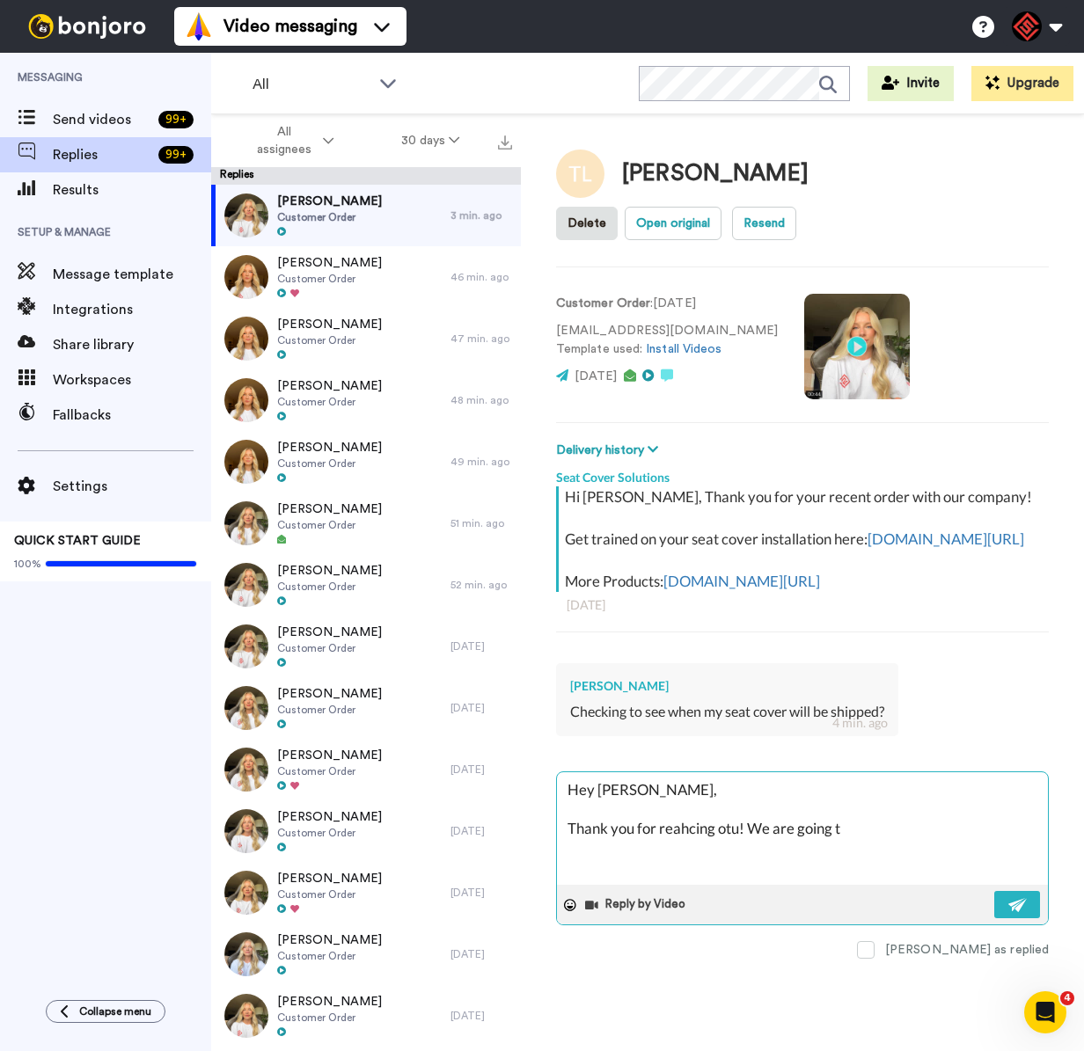
type textarea "x"
type textarea "Hey [PERSON_NAME], Thank you for reahcing otu! We are going to"
type textarea "x"
type textarea "Hey [PERSON_NAME], Thank you for reahcing otu! We are going to"
type textarea "x"
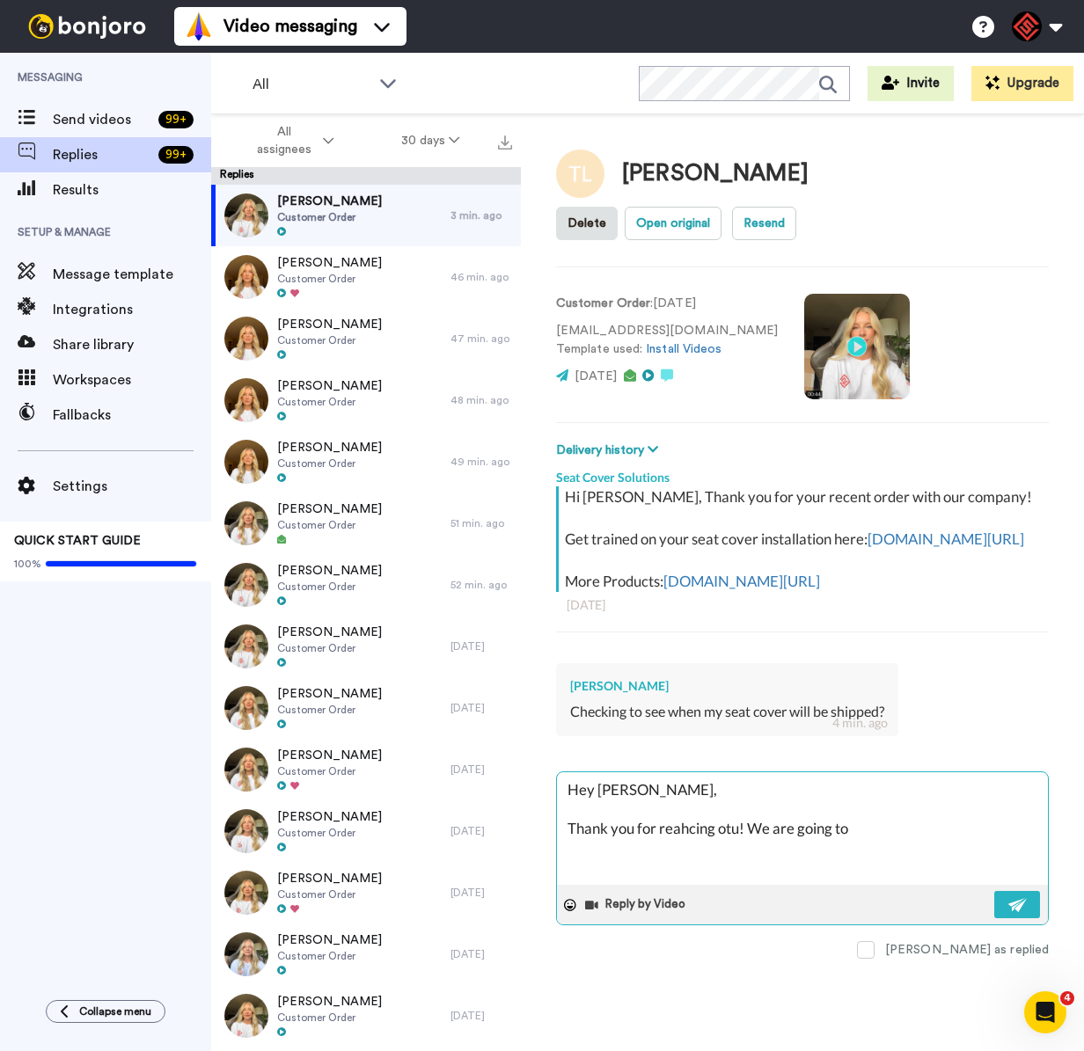
type textarea "Hey [PERSON_NAME], Thank you for reahcing otu! We are going to s"
type textarea "x"
type textarea "Hey [PERSON_NAME], Thank you for reahcing otu! We are going to st"
type textarea "x"
type textarea "Hey [PERSON_NAME], Thank you for reahcing otu! We are going to sta"
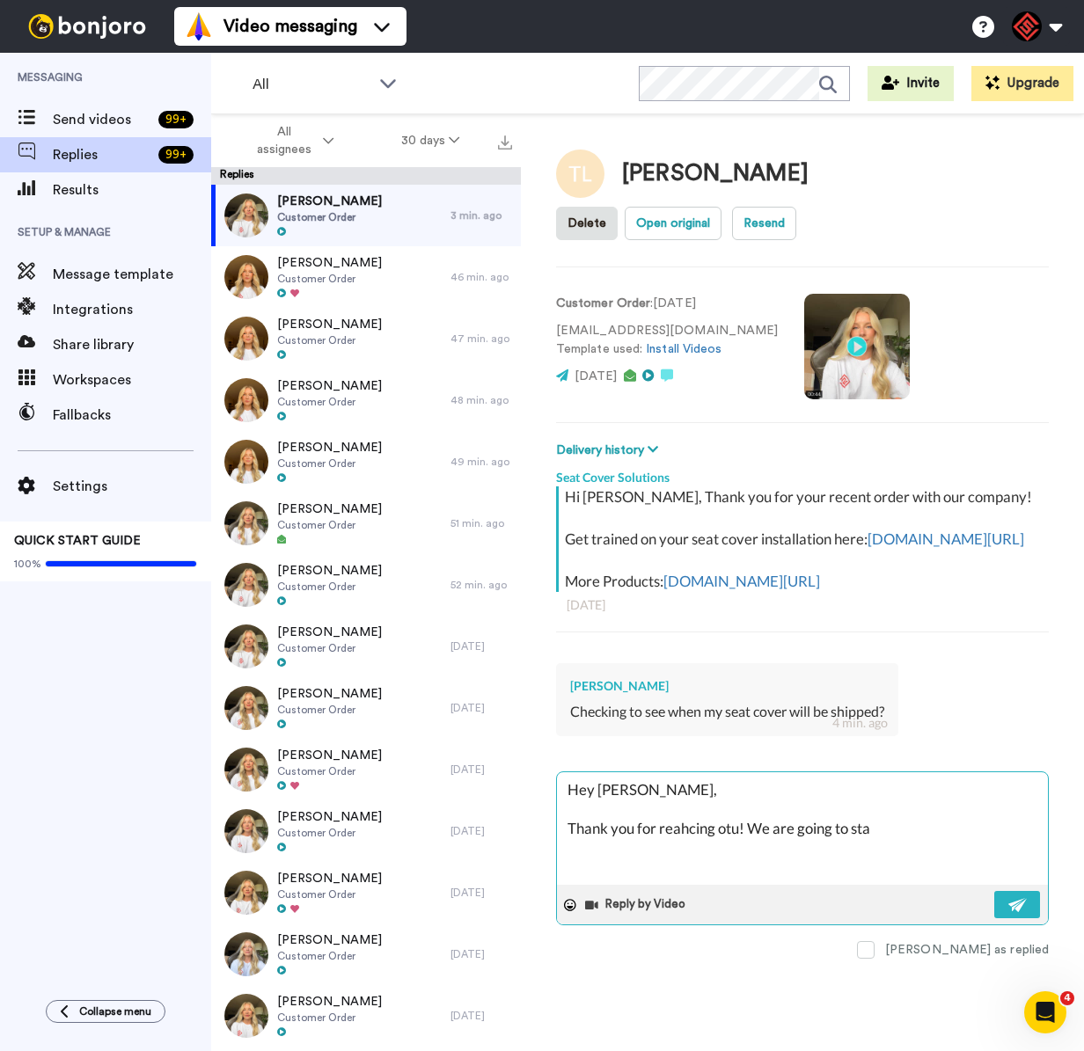
type textarea "x"
type textarea "Hey [PERSON_NAME], Thank you for reahcing otu! We are going to star"
type textarea "x"
type textarea "Hey [PERSON_NAME], Thank you for reahcing otu! We are going to start"
type textarea "x"
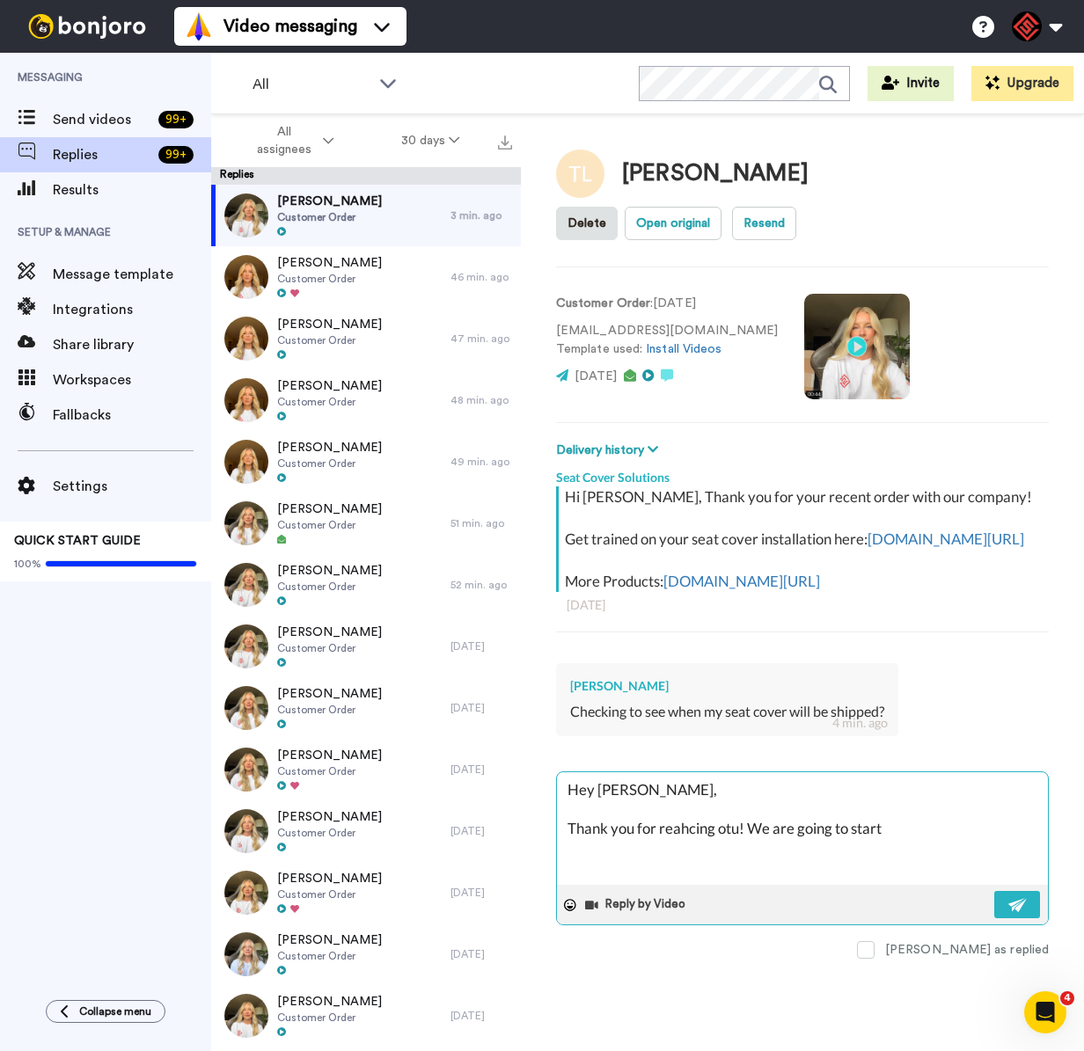
type textarea "Hey [PERSON_NAME], Thank you for reahcing otu! We are going to start"
type textarea "x"
type textarea "Hey [PERSON_NAME], Thank you for reahcing otu! We are going to start s"
type textarea "x"
type textarea "Hey [PERSON_NAME], Thank you for reahcing otu! We are going to start sh"
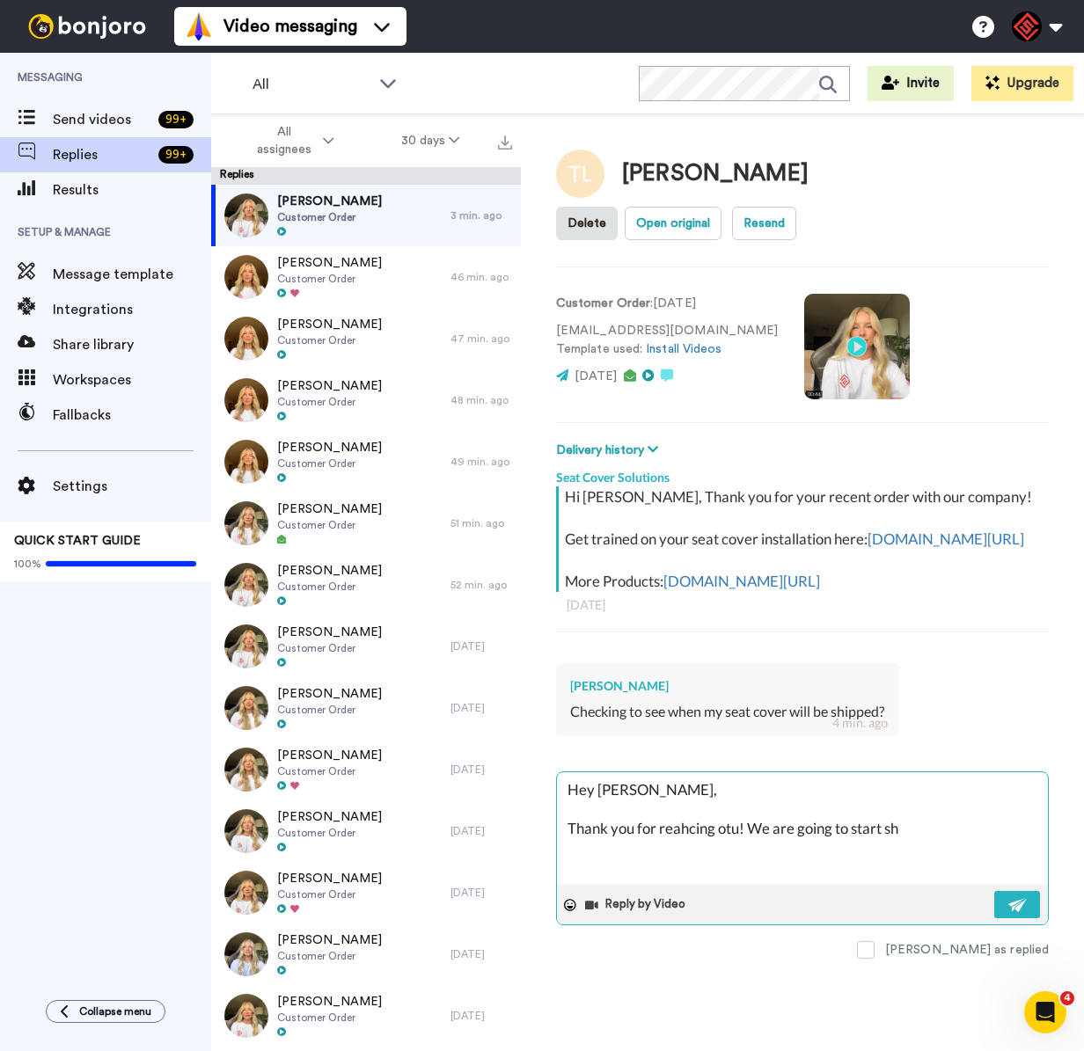
type textarea "x"
type textarea "Hey [PERSON_NAME], Thank you for reahcing otu! We are going to start shi"
type textarea "x"
type textarea "Hey [PERSON_NAME], Thank you for reahcing otu! We are going to start ship"
type textarea "x"
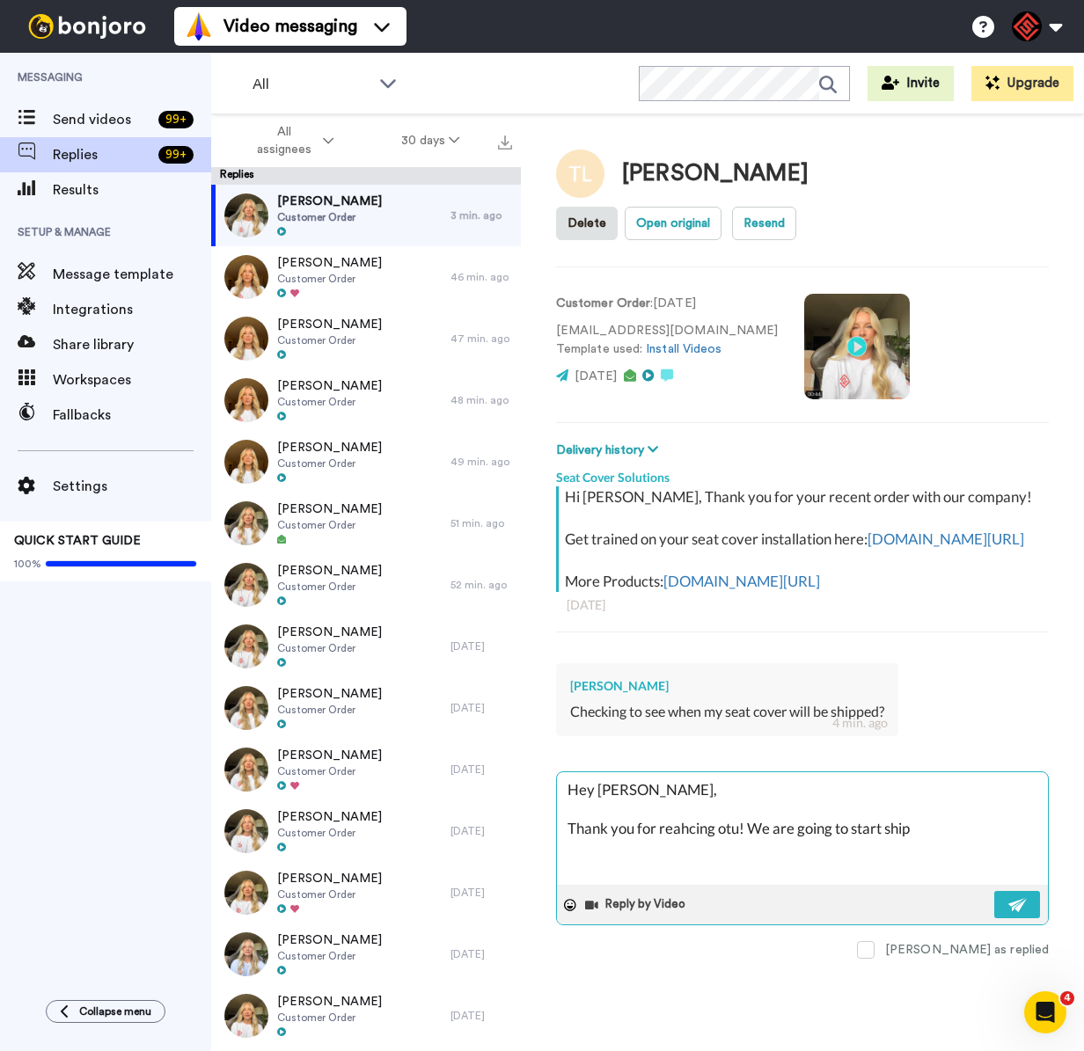
type textarea "Hey [PERSON_NAME], Thank you for reahcing otu! We are going to start [PERSON_NA…"
type textarea "x"
type textarea "Hey [PERSON_NAME], Thank you for reahcing otu! We are going to start shippi"
type textarea "x"
type textarea "Hey [PERSON_NAME], Thank you for reahcing otu! We are going to start shippin"
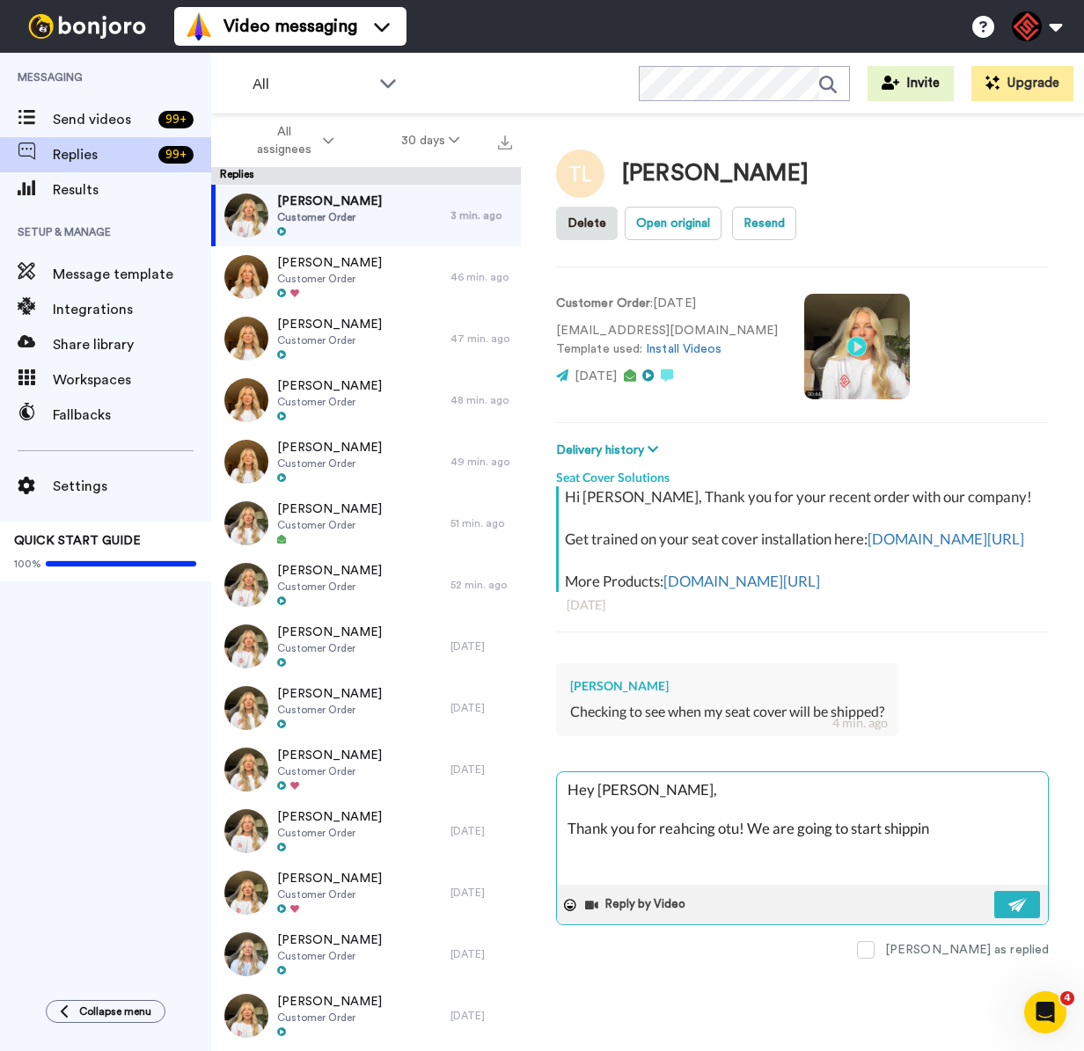
type textarea "x"
type textarea "Hey [PERSON_NAME], Thank you for reahcing otu! We are going to start shipping"
type textarea "x"
type textarea "Hey [PERSON_NAME], Thank you for reahcing otu! We are going to start shipping"
type textarea "x"
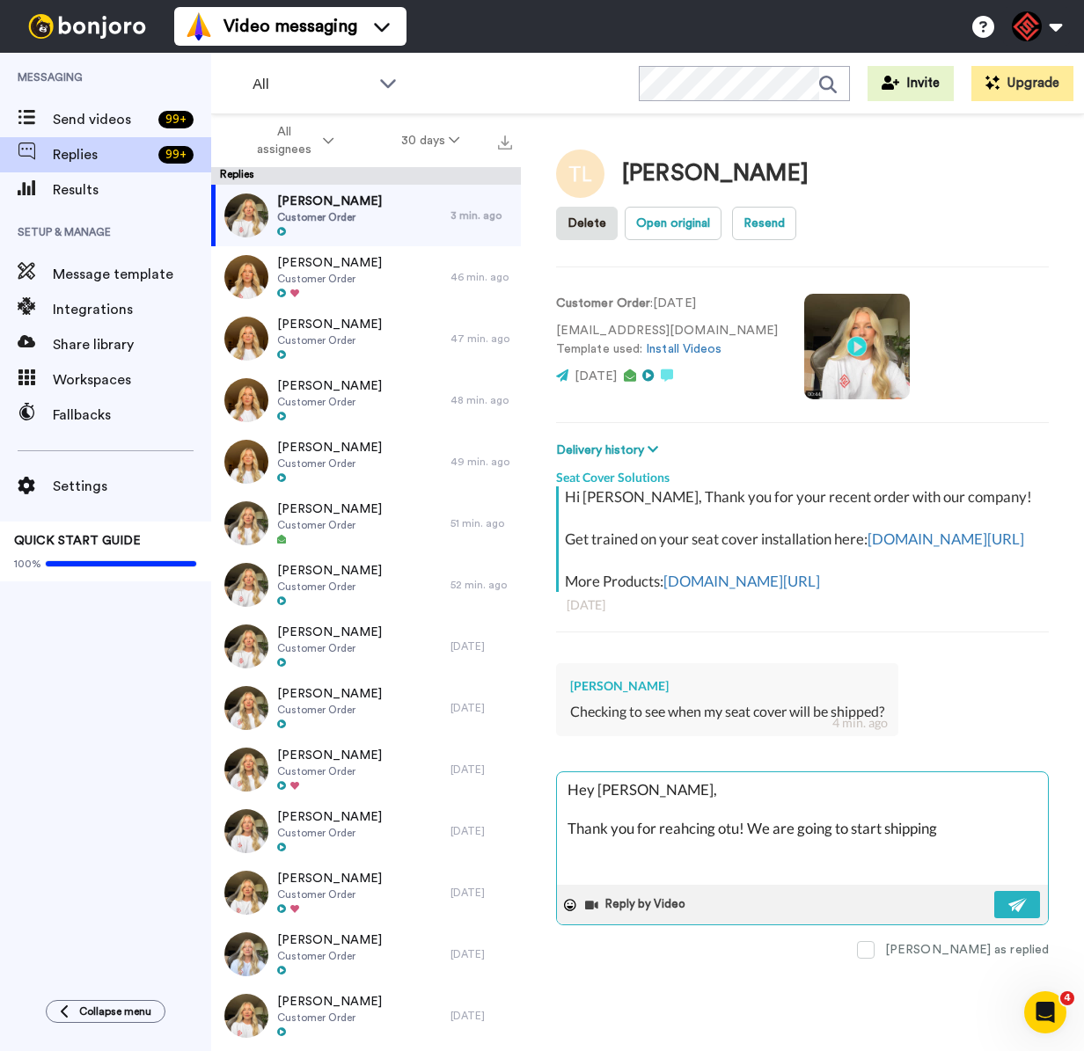
type textarea "Hey [PERSON_NAME], Thank you for reahcing otu! We are going to start shipping t"
type textarea "x"
type textarea "Hey [PERSON_NAME], Thank you for reahcing otu! We are going to start shipping th"
type textarea "x"
type textarea "Hey [PERSON_NAME], Thank you for reahcing otu! We are going to start shipping t…"
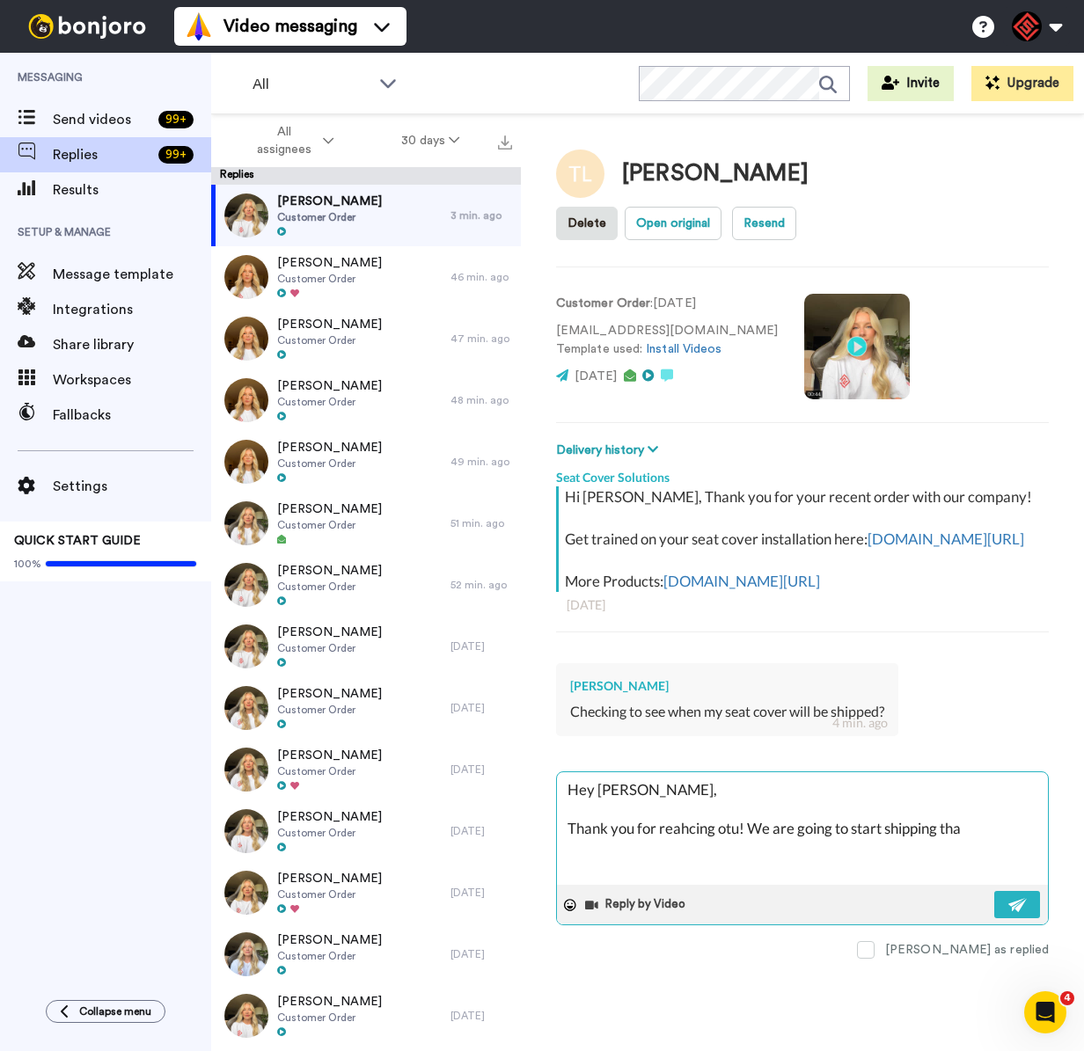
type textarea "x"
type textarea "Hey [PERSON_NAME], Thank you for reahcing otu! We are going to start shipping t…"
type textarea "x"
type textarea "Hey [PERSON_NAME], Thank you for reahcing otu! We are going to start shipping t…"
type textarea "x"
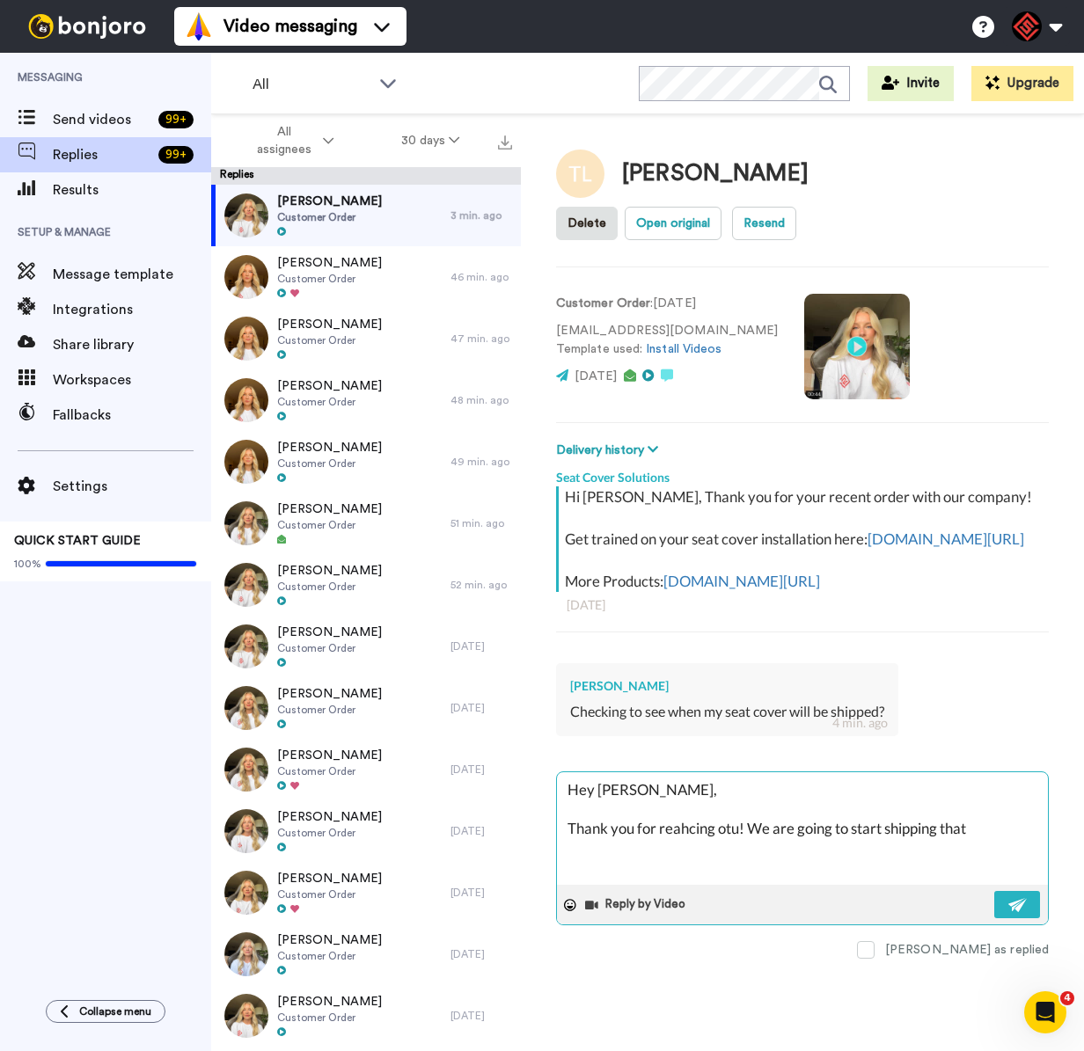
type textarea "Hey [PERSON_NAME], Thank you for reahcing otu! We are going to start shipping t…"
type textarea "x"
type textarea "Hey [PERSON_NAME], Thank you for reahcing otu! We are going to start shipping t…"
type textarea "x"
type textarea "Hey [PERSON_NAME], Thank you for reahcing otu! We are going to start shipping t…"
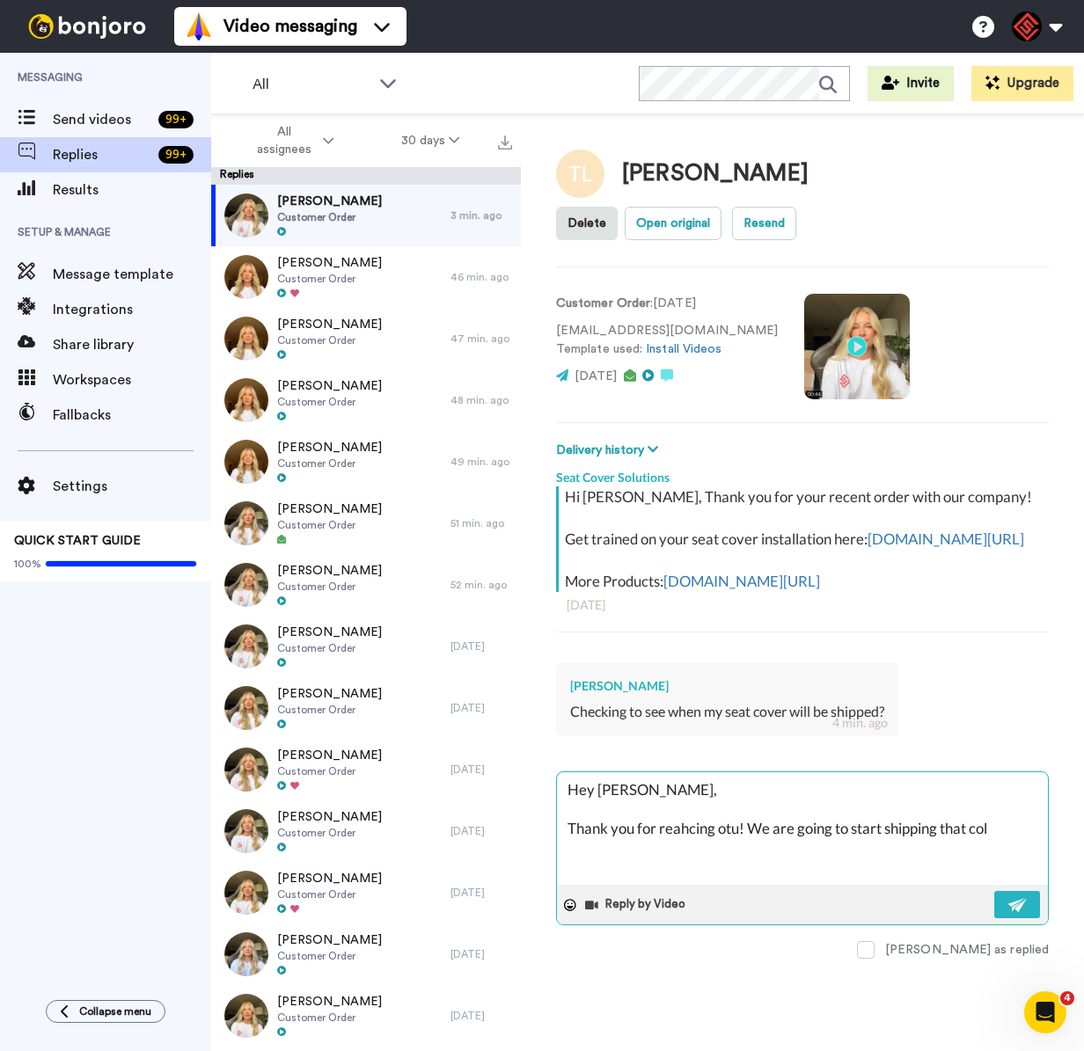
type textarea "x"
type textarea "Hey [PERSON_NAME], Thank you for reahcing otu! We are going to start shipping t…"
type textarea "x"
type textarea "Hey [PERSON_NAME], Thank you for reahcing otu! We are going to start shipping t…"
type textarea "x"
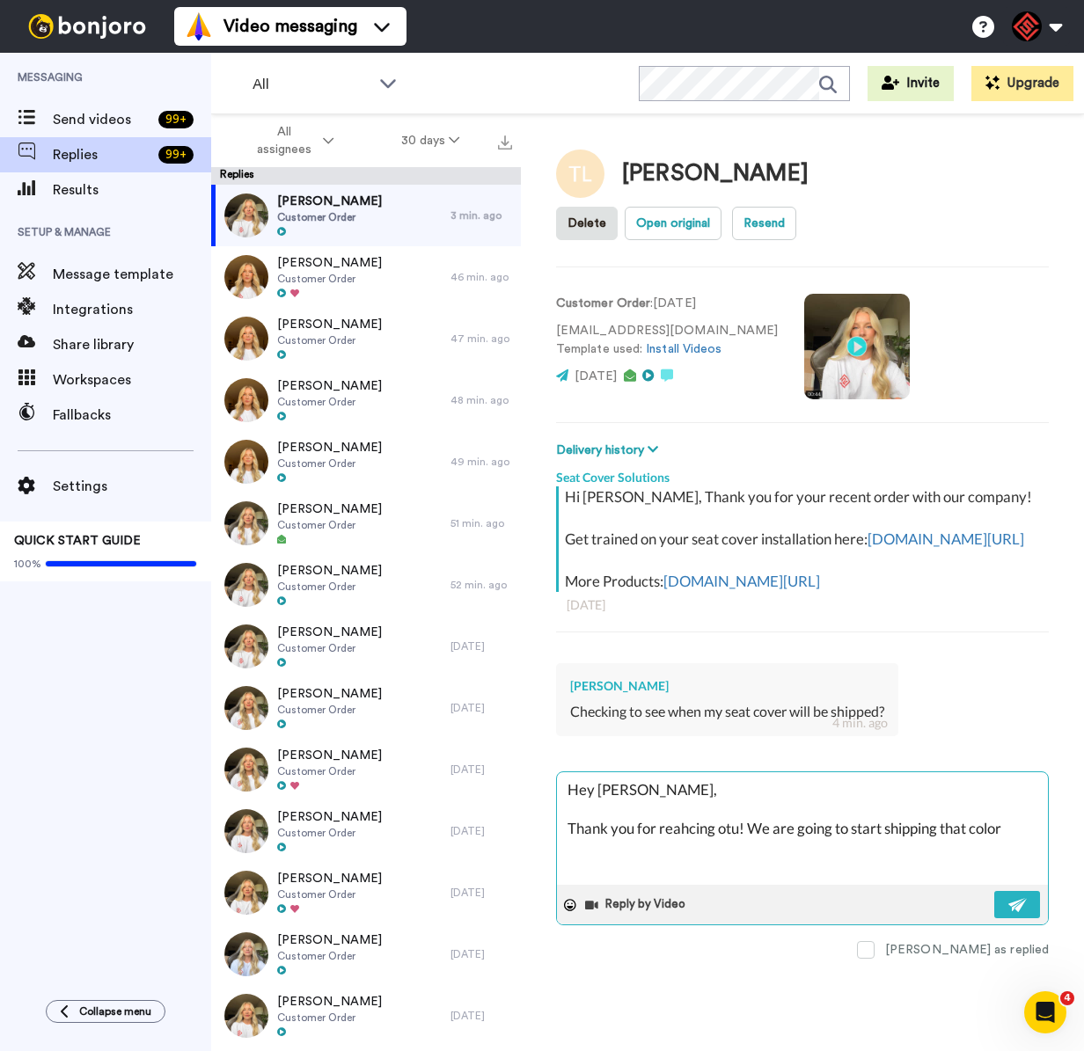
type textarea "Hey [PERSON_NAME], Thank you for reahcing otu! We are going to start shipping t…"
type textarea "x"
type textarea "Hey [PERSON_NAME], Thank you for reahcing otu! We are going to start shipping t…"
type textarea "x"
type textarea "Hey [PERSON_NAME], Thank you for reahcing otu! We are going to start shipping t…"
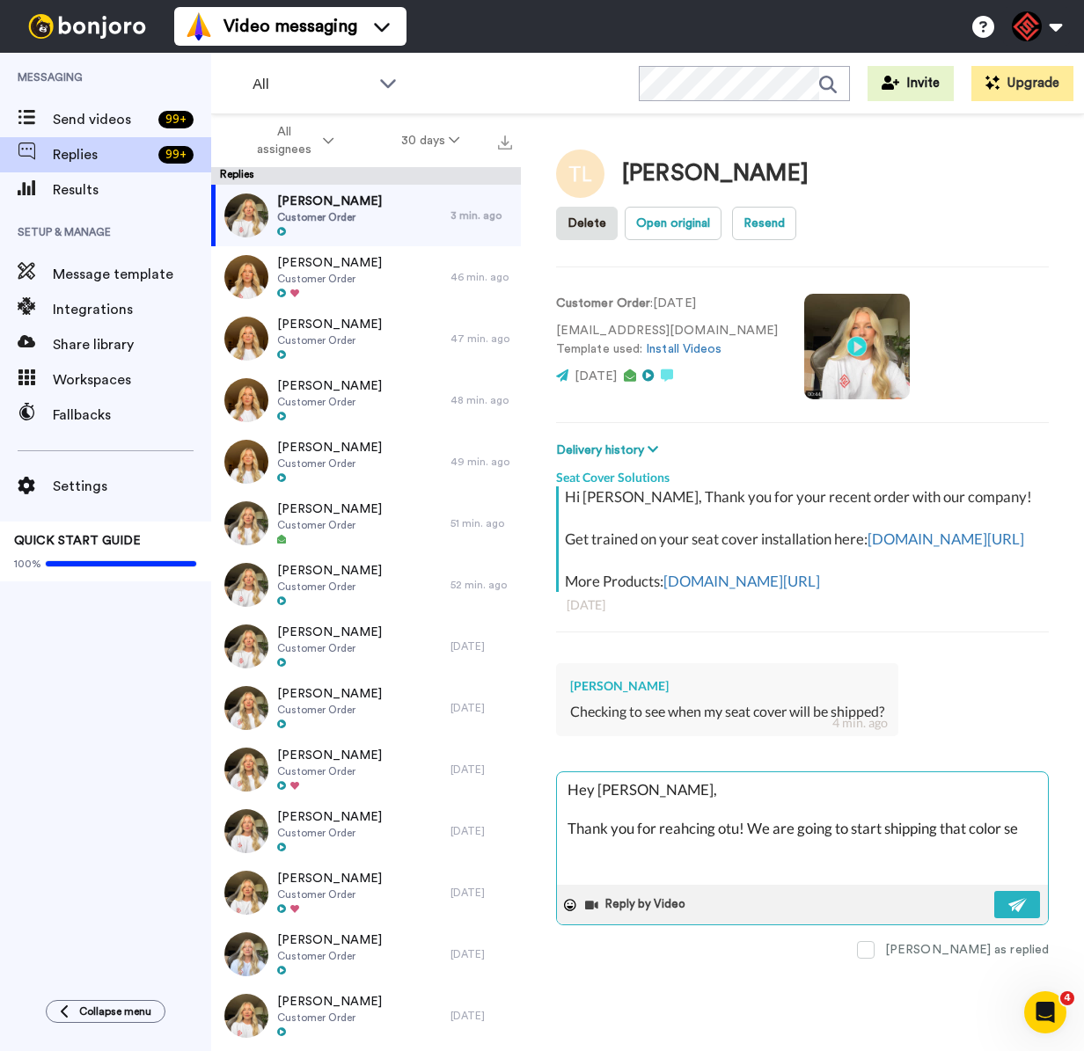
type textarea "x"
type textarea "Hey [PERSON_NAME], Thank you for reahcing otu! We are going to start shipping t…"
type textarea "x"
type textarea "Hey [PERSON_NAME], Thank you for reahcing otu! We are going to start shipping t…"
type textarea "x"
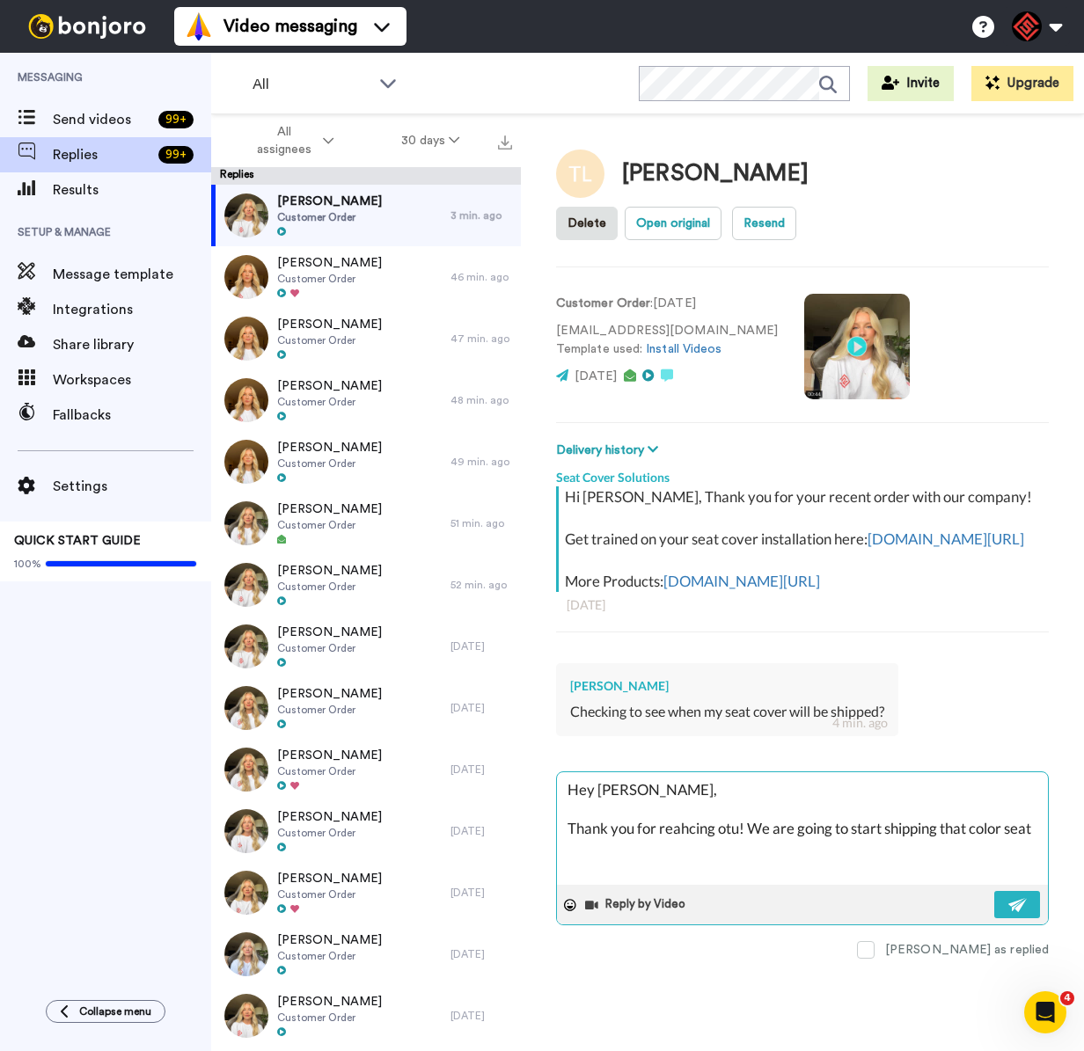
type textarea "Hey [PERSON_NAME], Thank you for reahcing otu! We are going to start shipping t…"
type textarea "x"
type textarea "Hey [PERSON_NAME], Thank you for reahcing otu! We are going to start shipping t…"
type textarea "x"
type textarea "Hey [PERSON_NAME], Thank you for reahcing otu! We are going to start shipping t…"
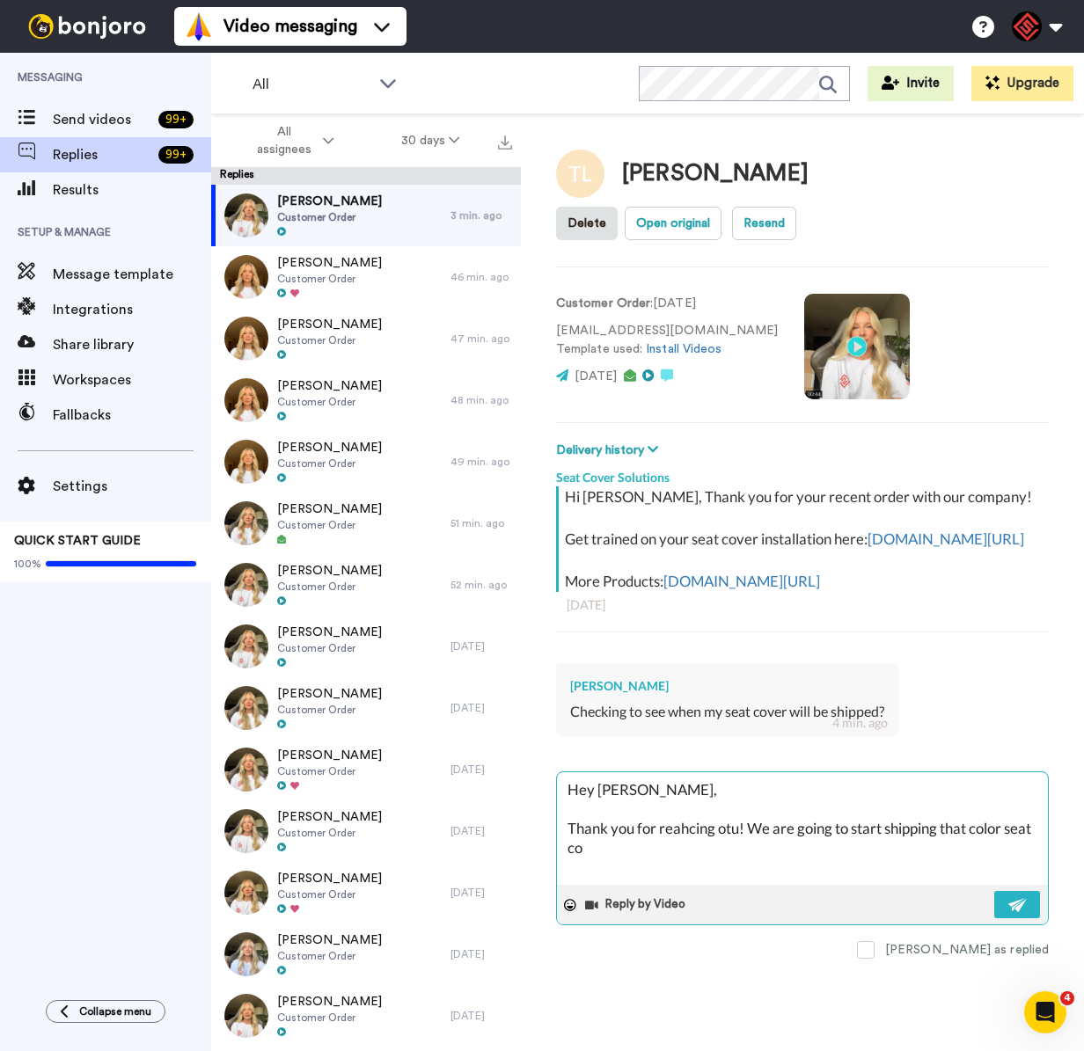
type textarea "x"
type textarea "Hey [PERSON_NAME], Thank you for reahcing otu! We are going to start shipping t…"
type textarea "x"
type textarea "Hey [PERSON_NAME], Thank you for reahcing otu! We are going to start shipping t…"
type textarea "x"
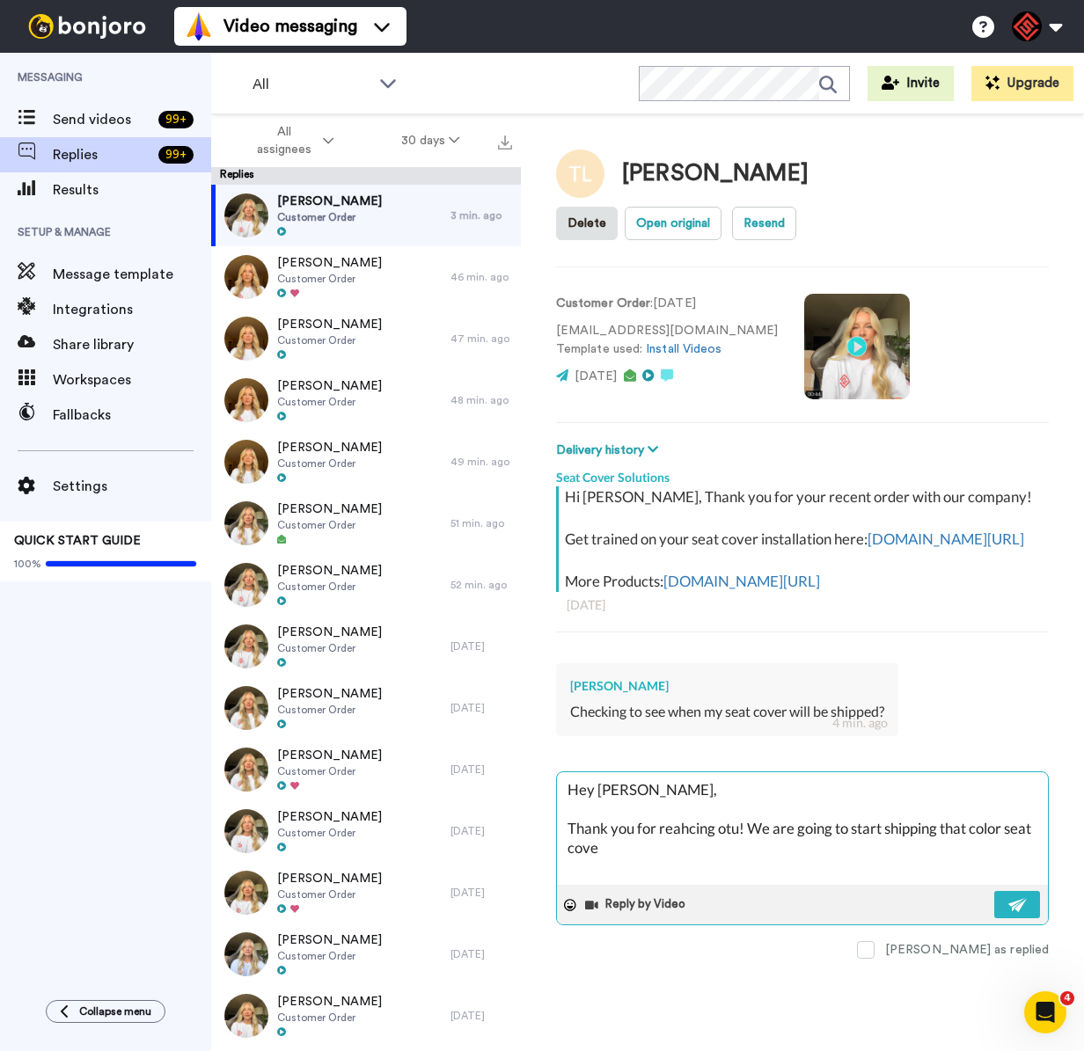
type textarea "Hey [PERSON_NAME], Thank you for reahcing otu! We are going to start shipping t…"
type textarea "x"
type textarea "Hey [PERSON_NAME], Thank you for reahcing otu! We are going to start shipping t…"
type textarea "x"
type textarea "Hey [PERSON_NAME], Thank you for reahcing otu! We are going to start shipping t…"
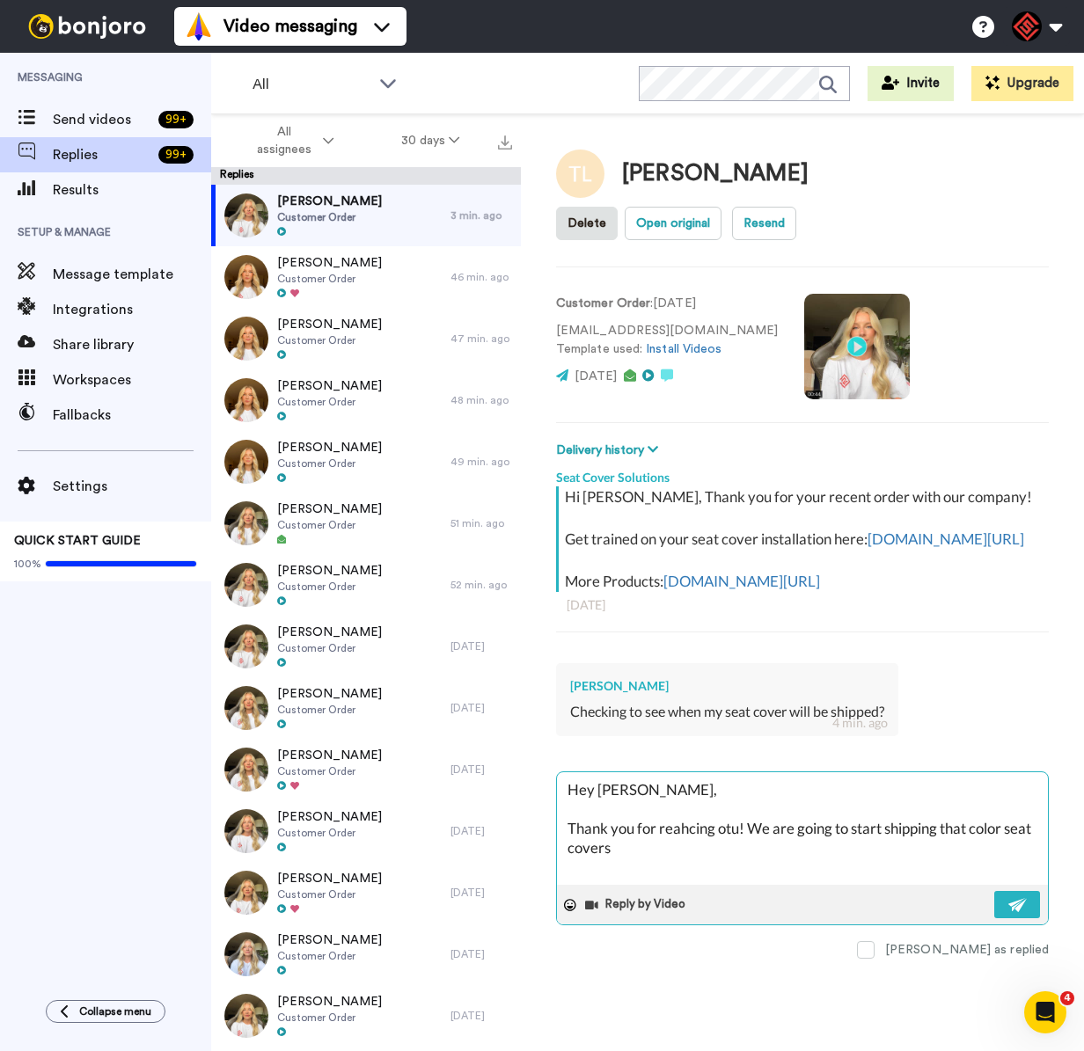
type textarea "x"
type textarea "Hey [PERSON_NAME], Thank you for reahcing otu! We are going to start shipping t…"
type textarea "x"
type textarea "Hey [PERSON_NAME], Thank you for reahcing otu! We are going to start shipping t…"
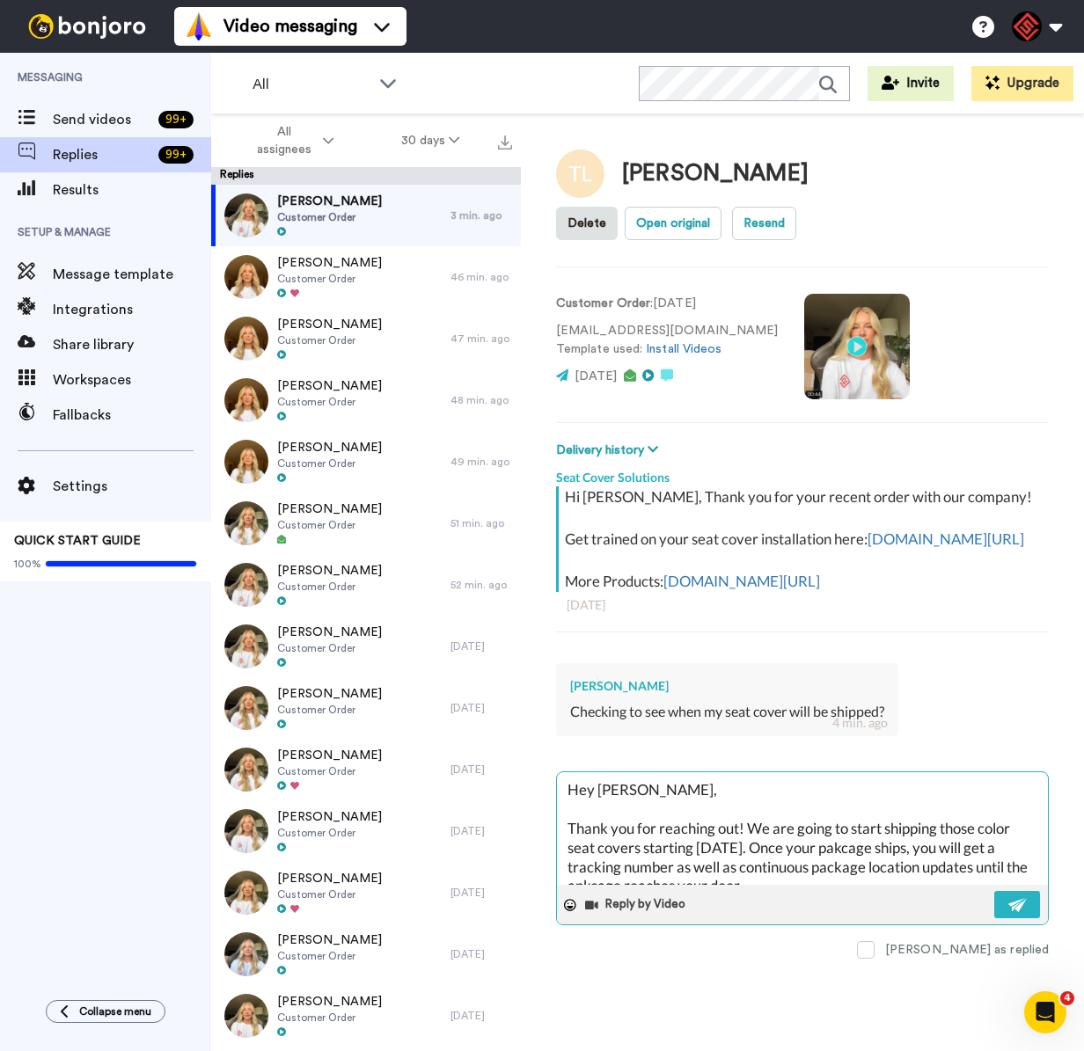
click at [851, 844] on textarea "Hey [PERSON_NAME], Thank you for reaching out! We are going to start shipping t…" at bounding box center [802, 828] width 491 height 113
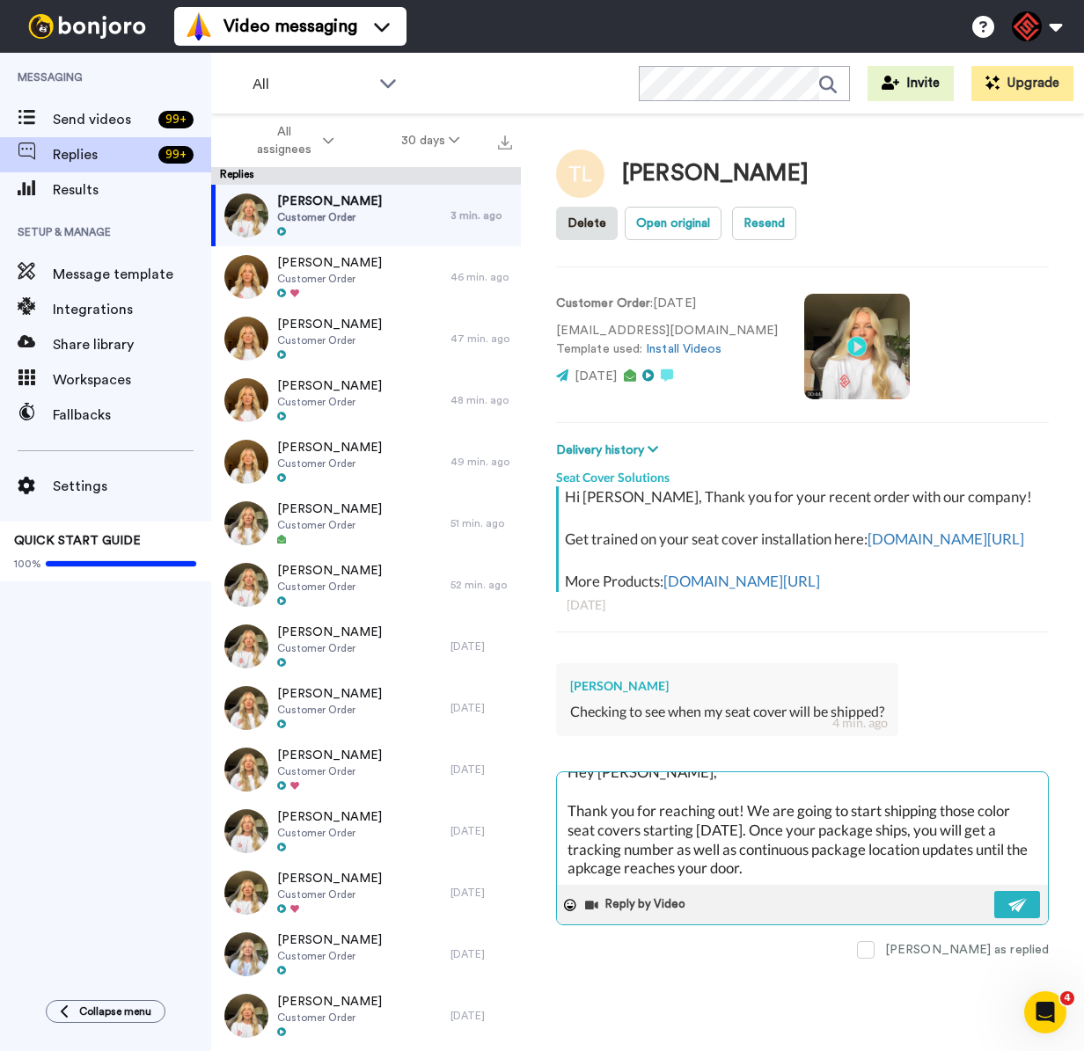
scroll to position [18, 0]
click at [802, 860] on textarea "Hey [PERSON_NAME], Thank you for reaching out! We are going to start shipping t…" at bounding box center [802, 828] width 491 height 113
click at [602, 865] on textarea "Hey [PERSON_NAME], Thank you for reaching out! We are going to start shipping t…" at bounding box center [802, 828] width 491 height 113
click at [602, 863] on textarea "Hey [PERSON_NAME], Thank you for reaching out! We are going to start shipping t…" at bounding box center [802, 828] width 491 height 113
click at [605, 865] on textarea "Hey [PERSON_NAME], Thank you for reaching out! We are going to start shipping t…" at bounding box center [802, 828] width 491 height 113
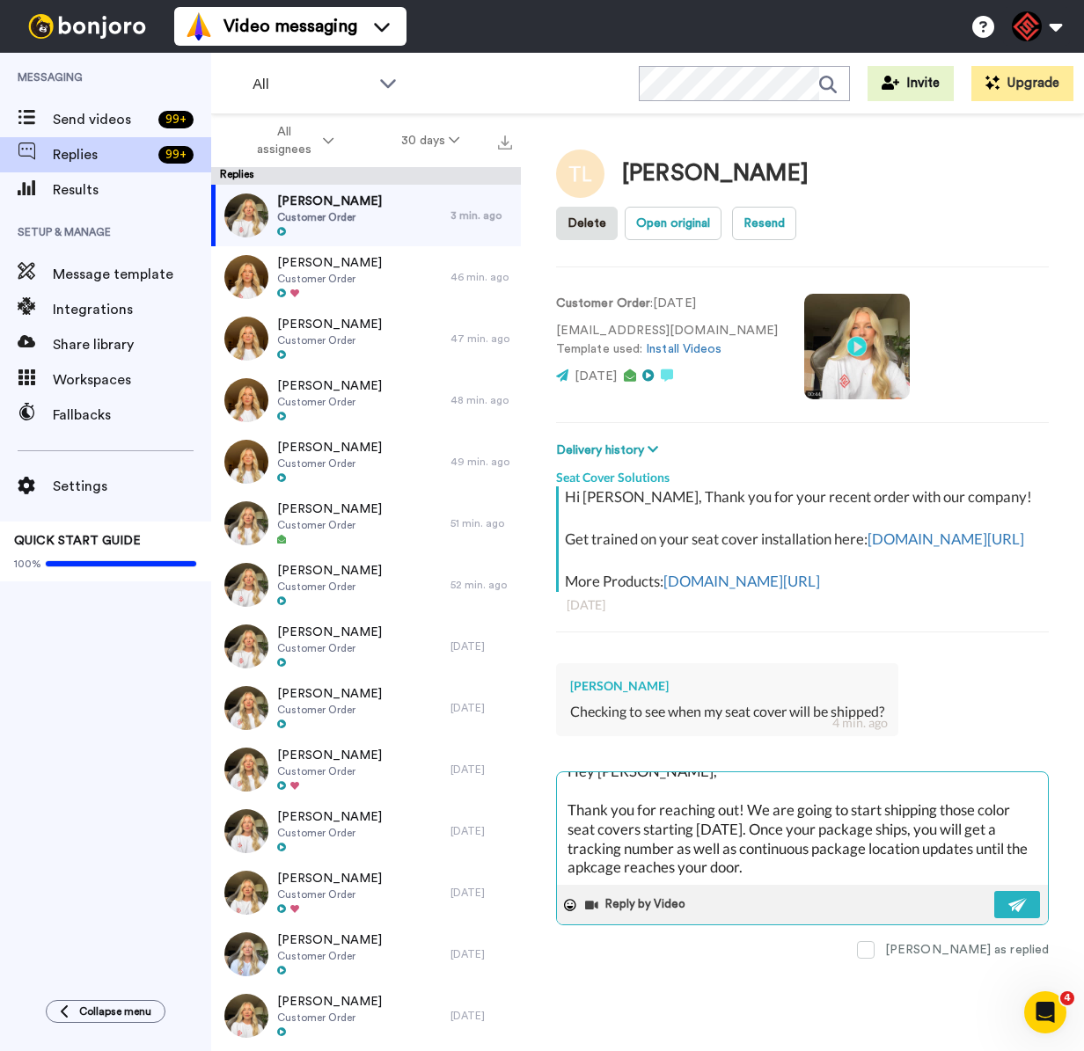
click at [605, 866] on textarea "Hey [PERSON_NAME], Thank you for reaching out! We are going to start shipping t…" at bounding box center [802, 828] width 491 height 113
click at [781, 866] on textarea "Hey [PERSON_NAME], Thank you for reaching out! We are going to start shipping t…" at bounding box center [802, 828] width 491 height 113
paste textarea "I appreciate you letting me help you with this. If you have any further questio…"
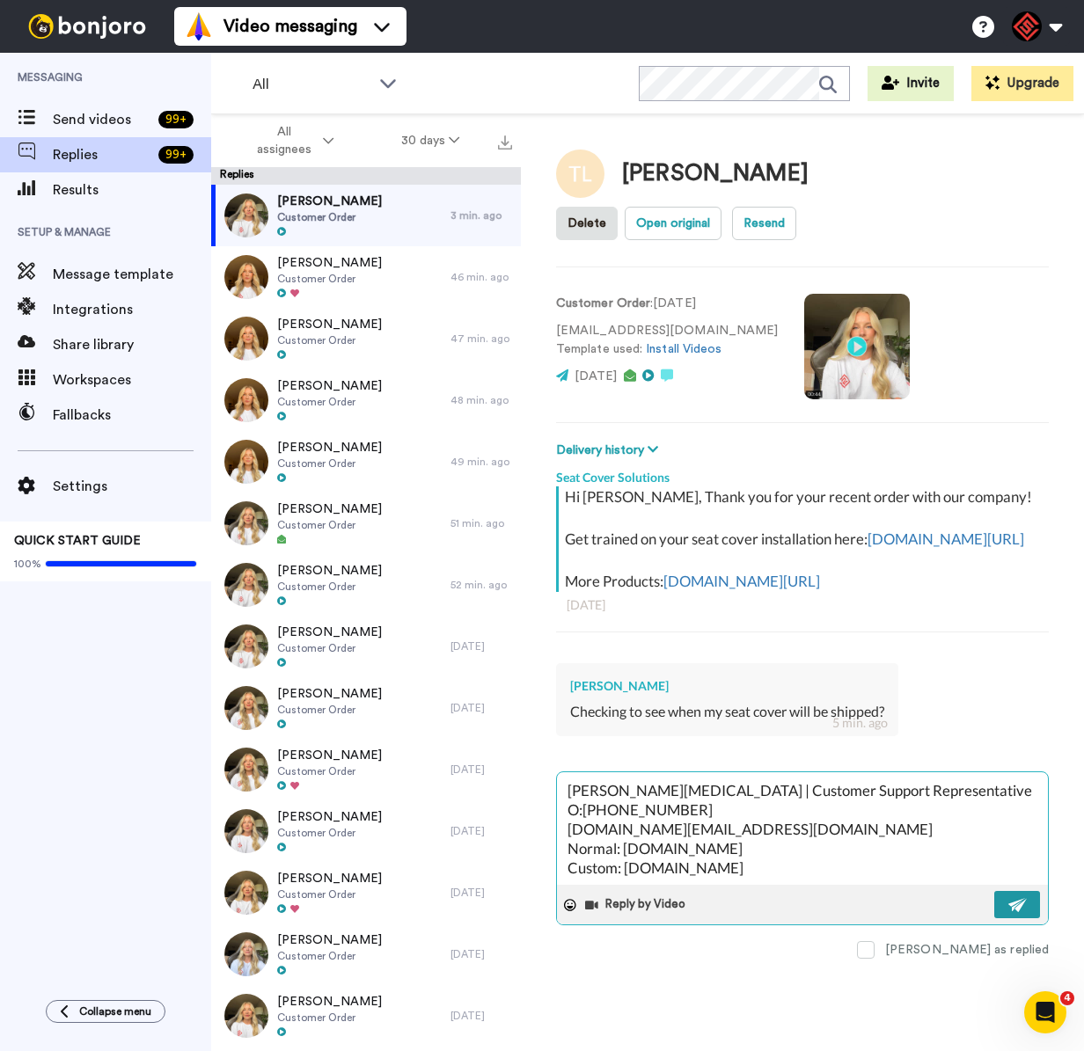
click at [1027, 899] on button at bounding box center [1017, 904] width 46 height 27
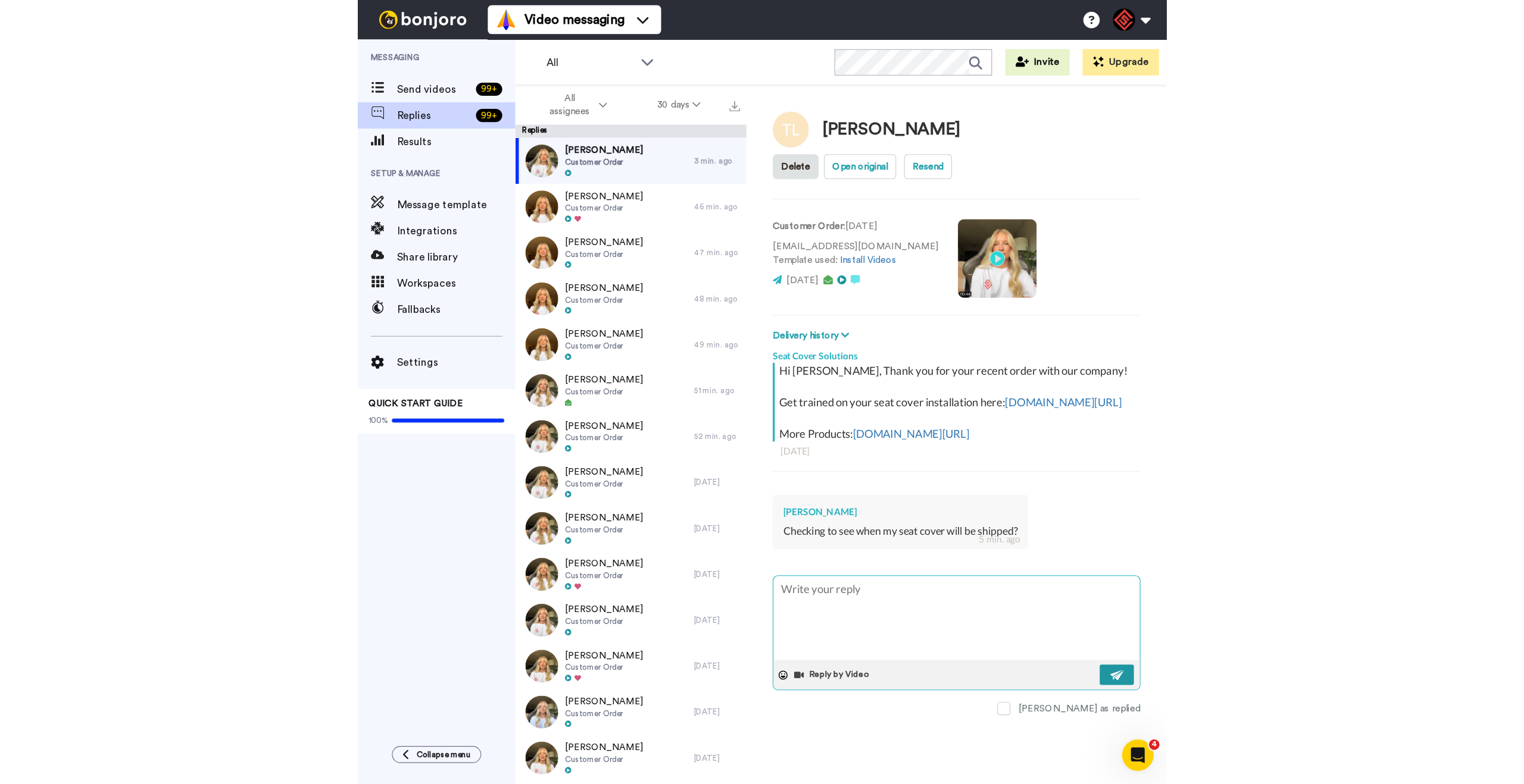
scroll to position [0, 0]
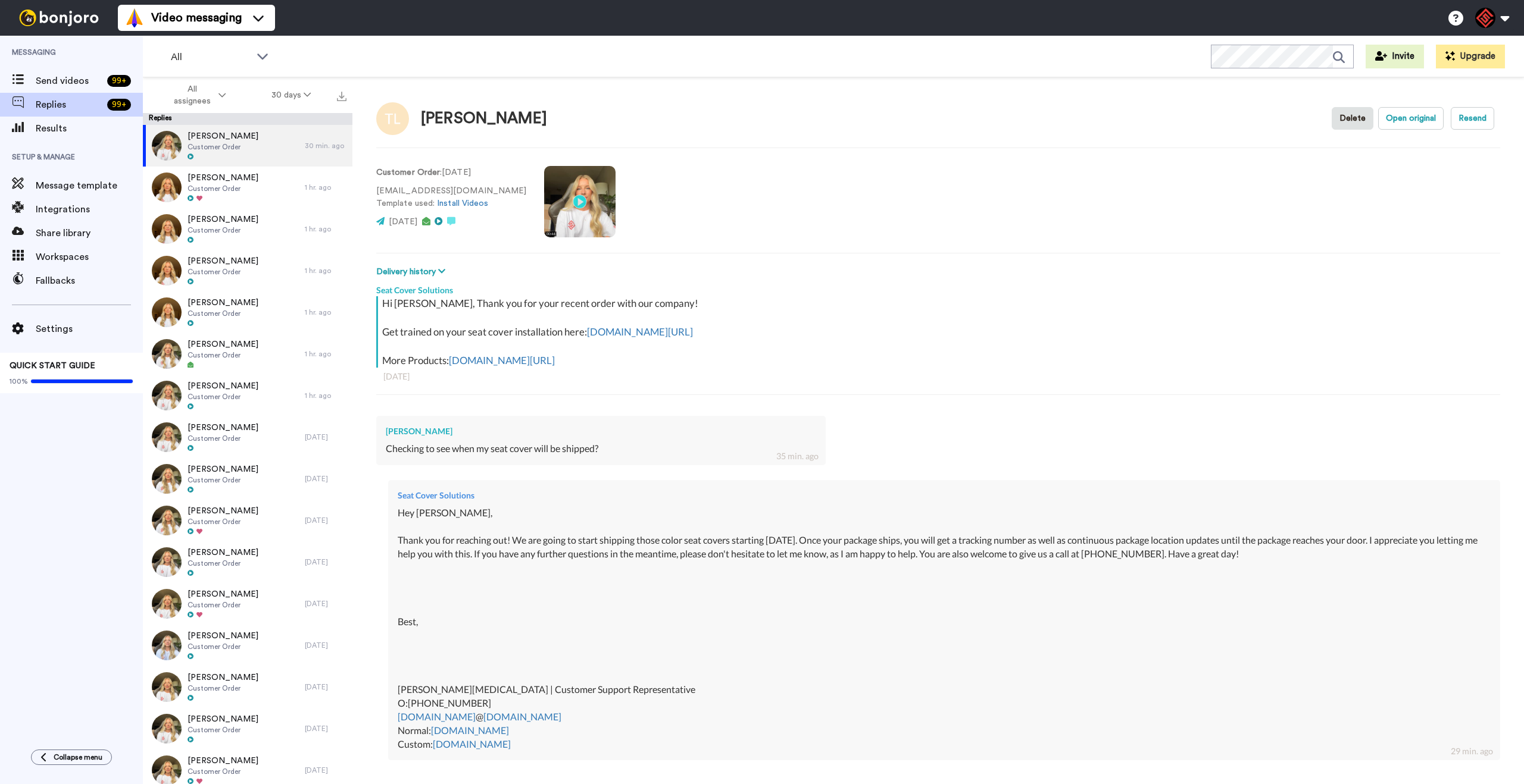
type textarea "x"
